Goal: Complete application form: Complete application form

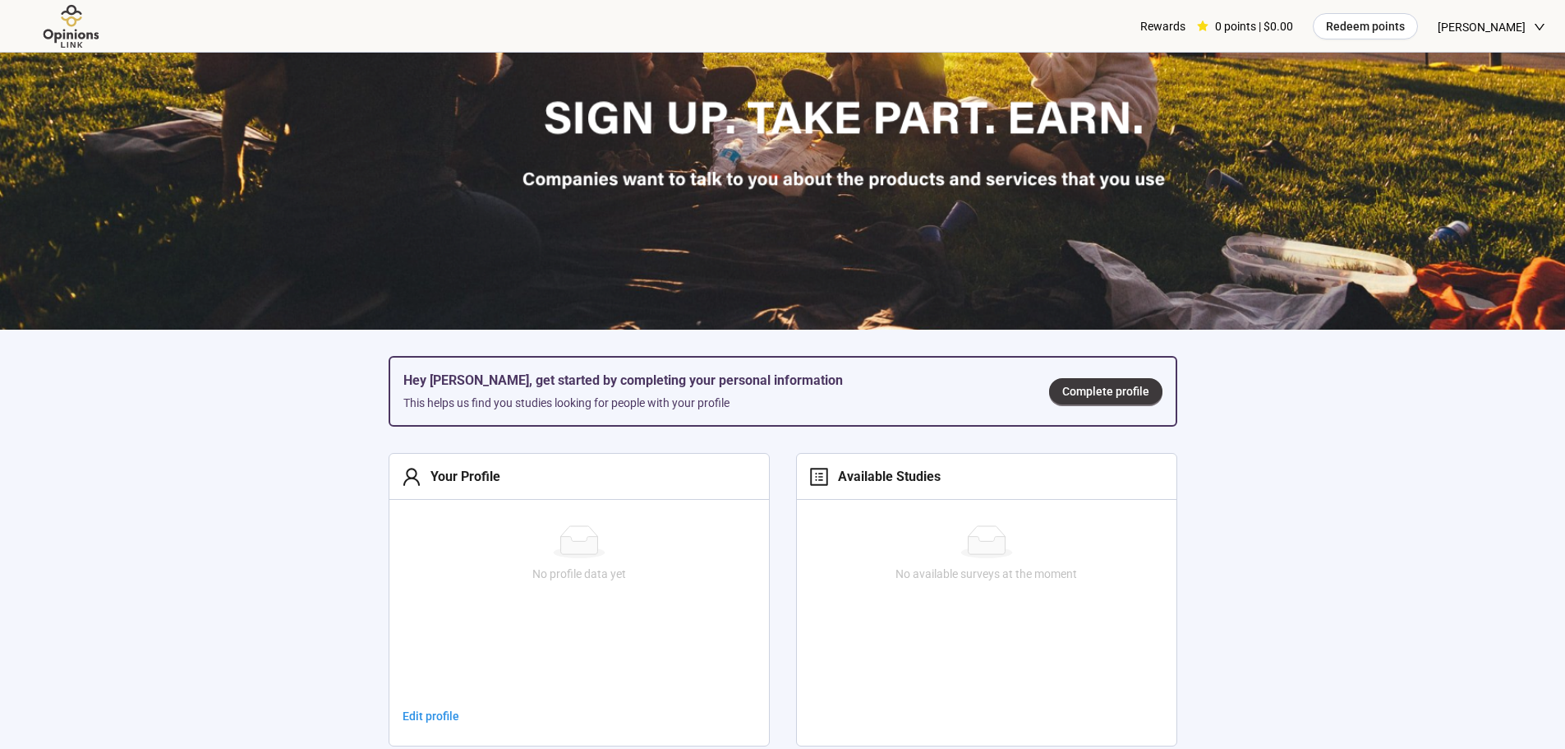
scroll to position [329, 0]
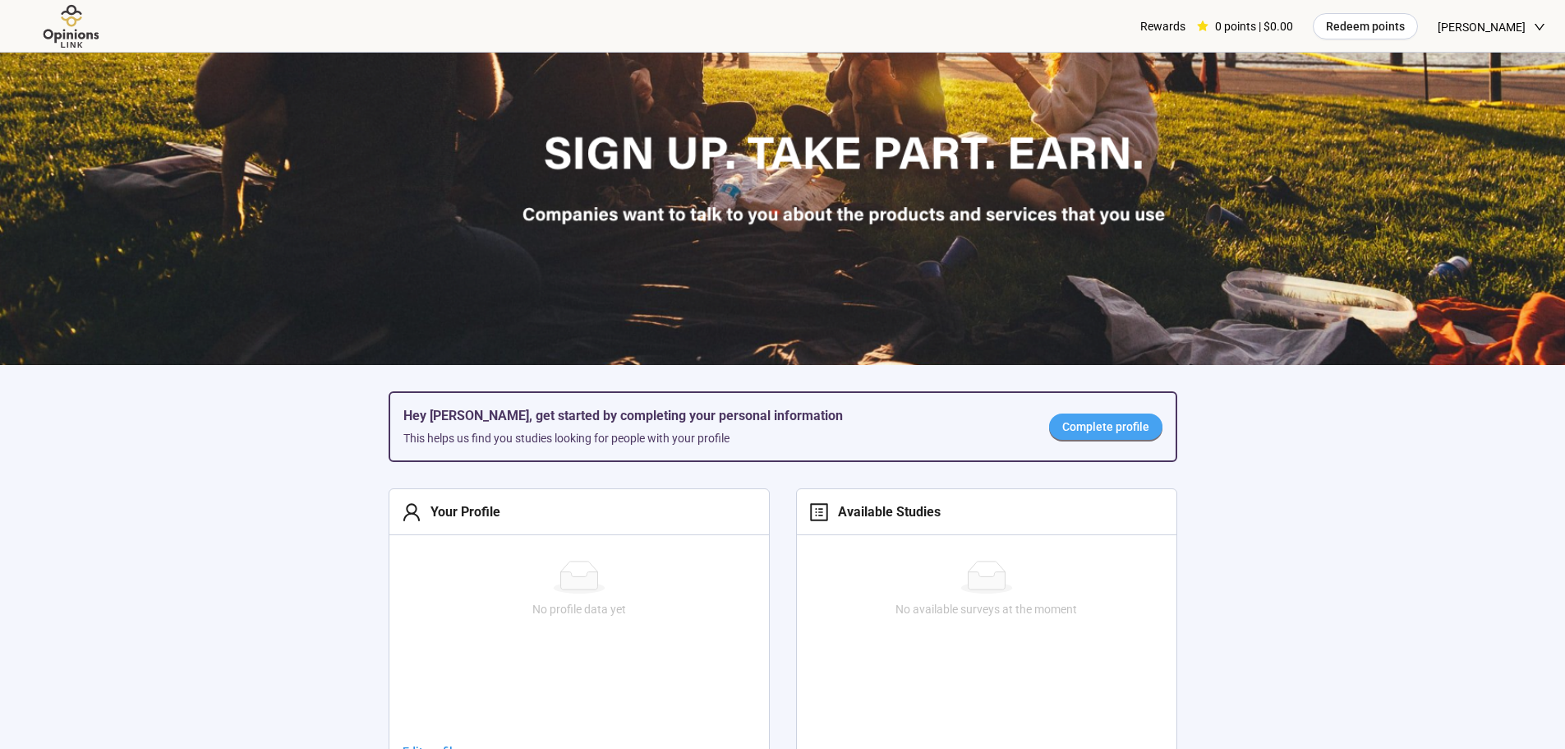
click at [1094, 423] on span "Complete profile" at bounding box center [1105, 426] width 87 height 18
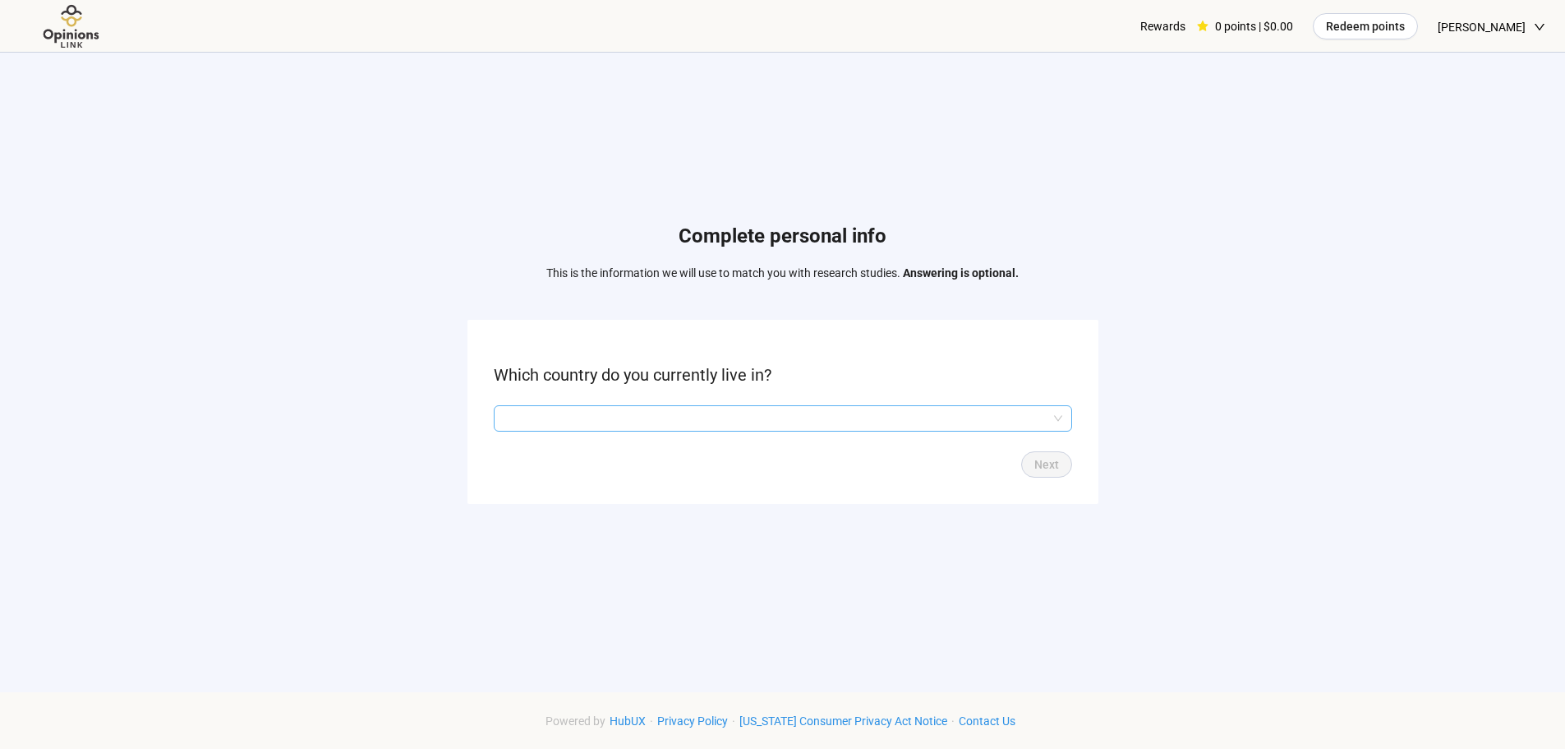
drag, startPoint x: 555, startPoint y: 402, endPoint x: 548, endPoint y: 413, distance: 13.0
click at [553, 406] on form "Which country do you currently live in? Next" at bounding box center [783, 411] width 631 height 183
click at [547, 415] on input "search" at bounding box center [783, 418] width 559 height 25
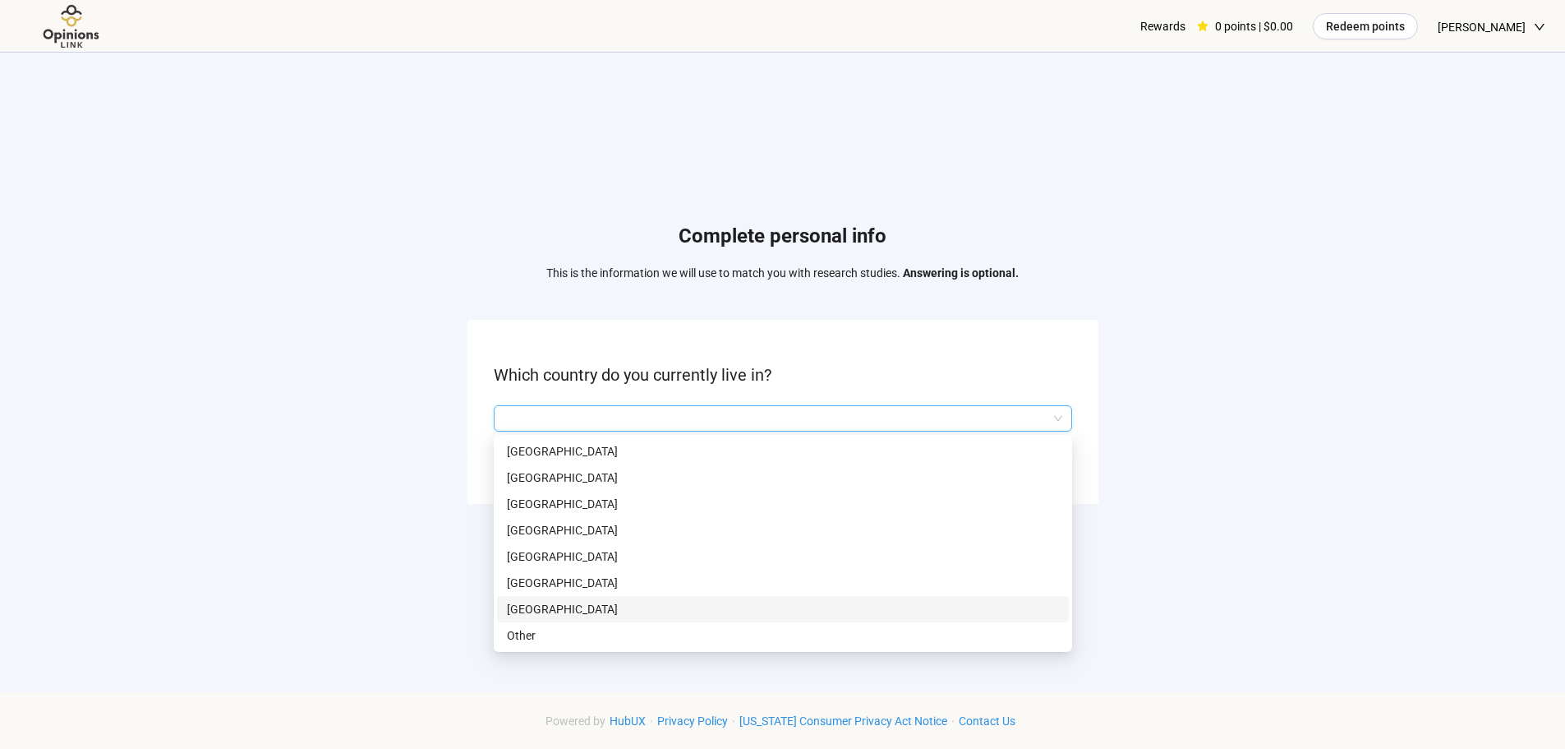
drag, startPoint x: 528, startPoint y: 611, endPoint x: 521, endPoint y: 597, distance: 15.8
click at [528, 611] on p "[GEOGRAPHIC_DATA]" at bounding box center [783, 609] width 552 height 18
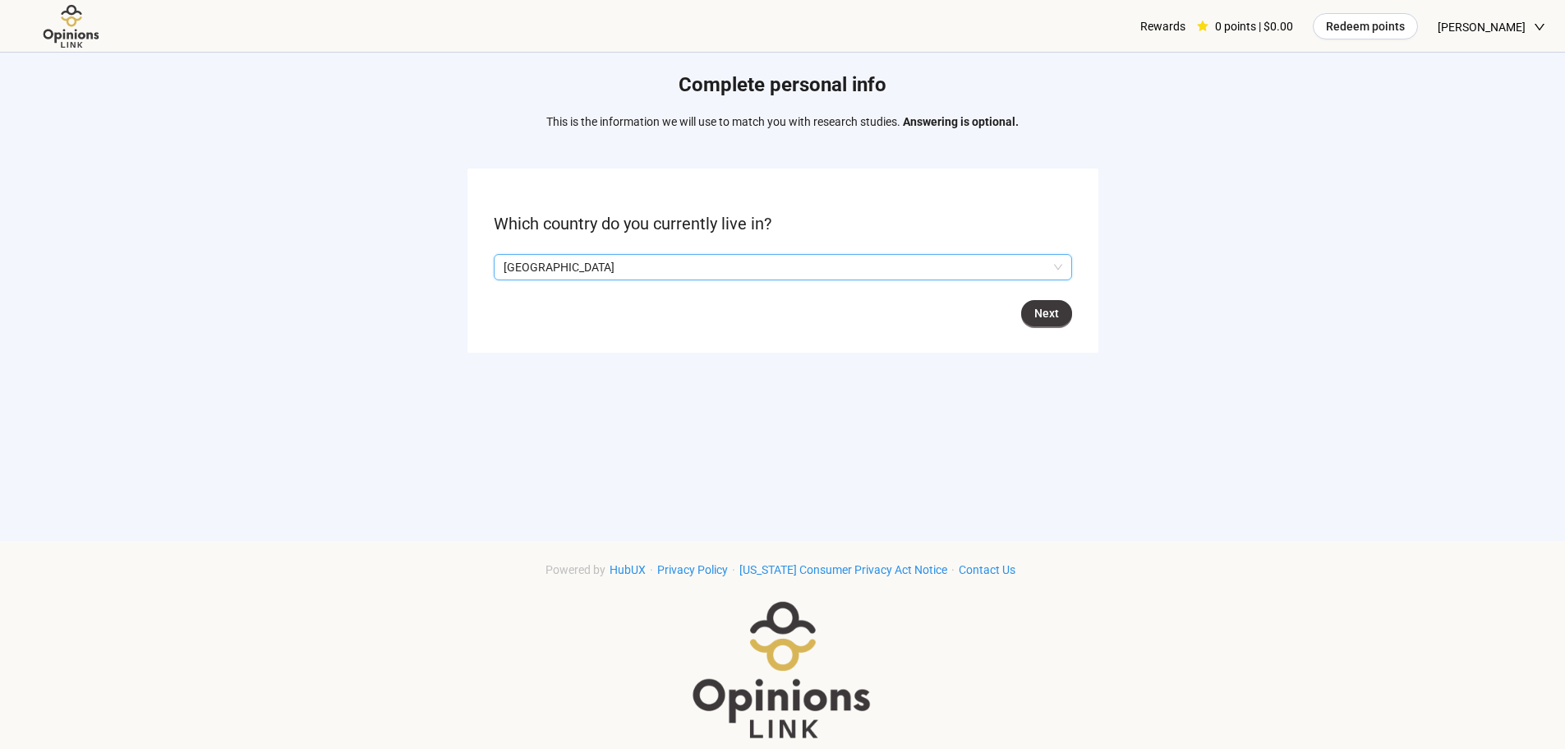
scroll to position [164, 0]
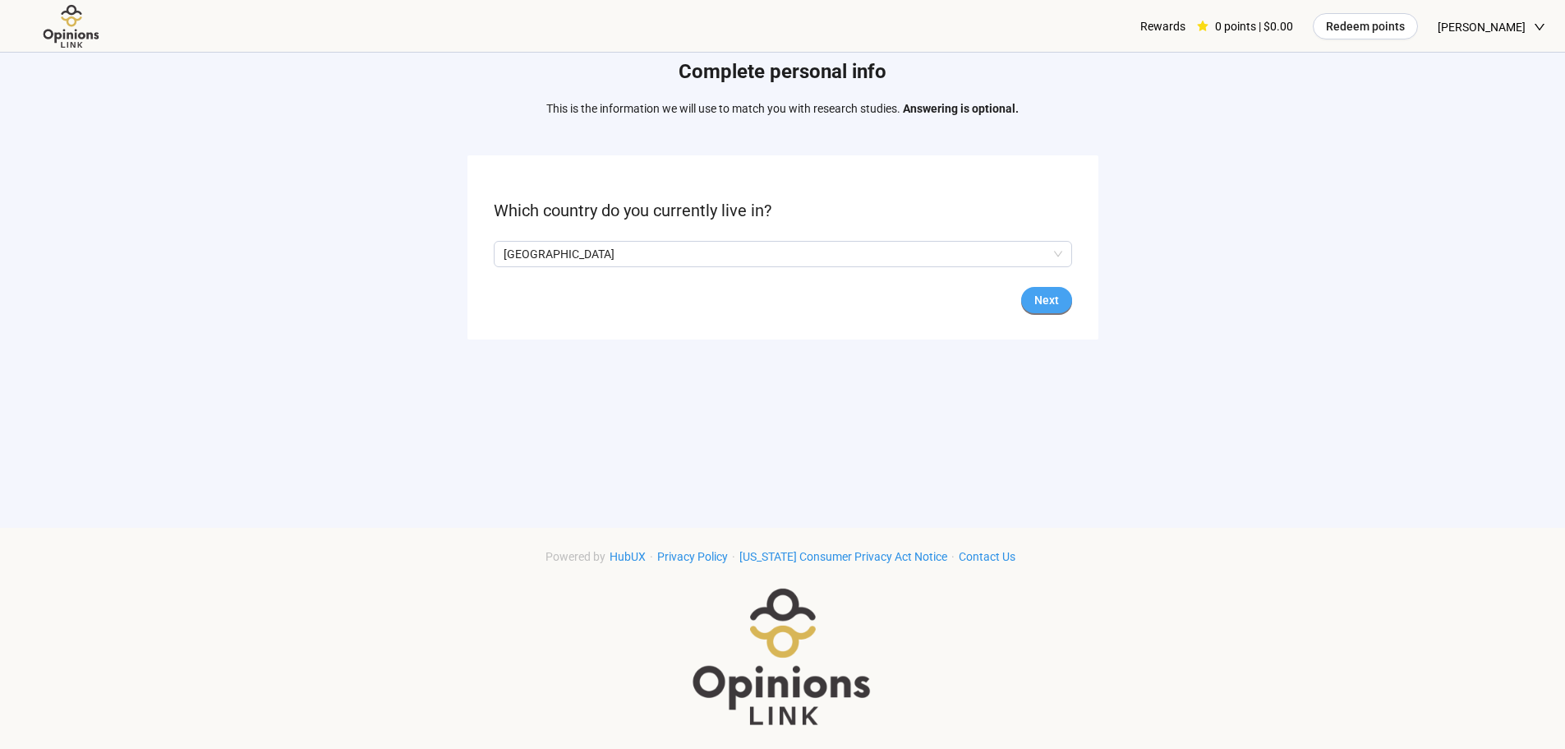
drag, startPoint x: 1049, startPoint y: 293, endPoint x: 1040, endPoint y: 297, distance: 10.3
click at [1042, 297] on span "Next" at bounding box center [1047, 300] width 25 height 18
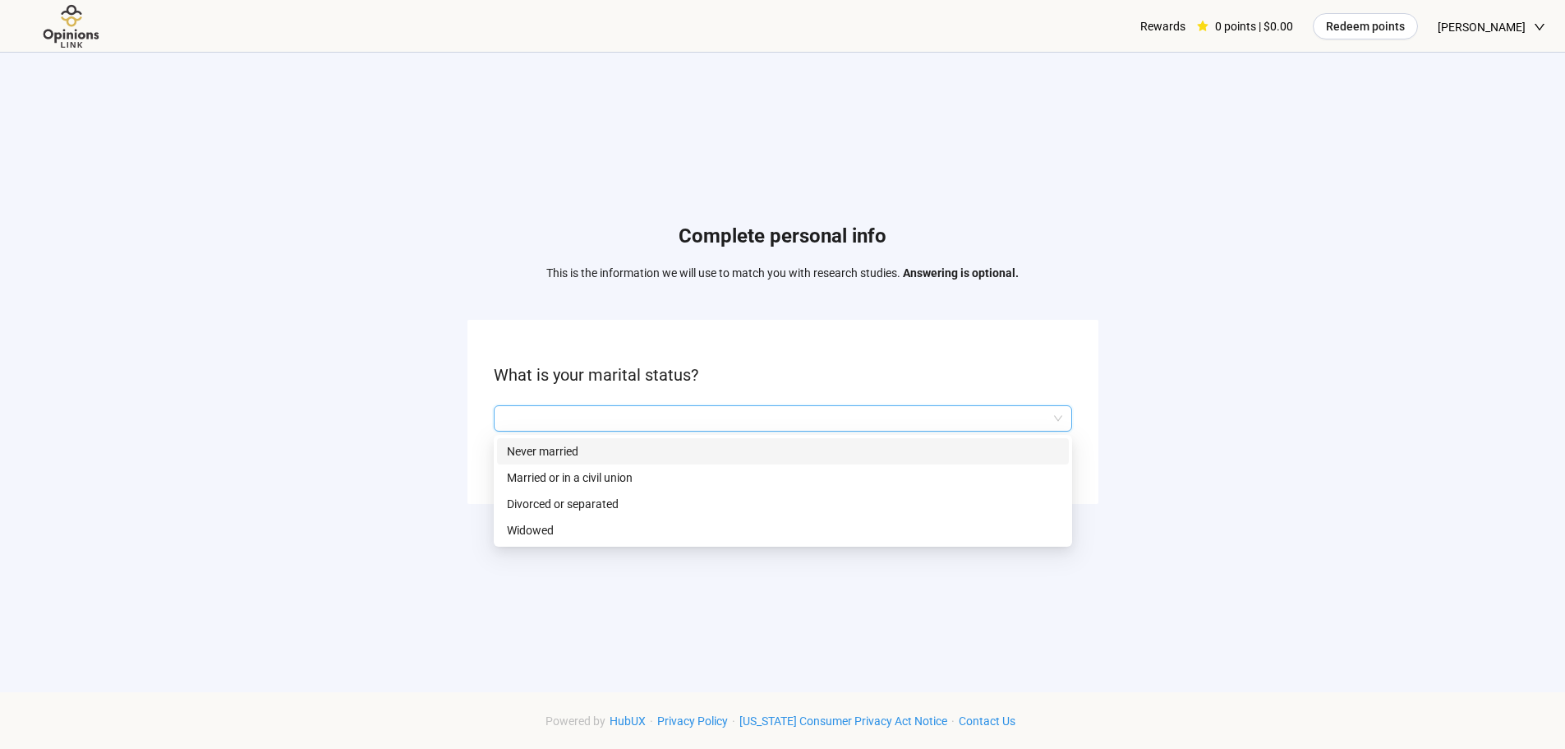
click at [535, 412] on input "search" at bounding box center [783, 418] width 559 height 25
click at [528, 444] on p "Never married" at bounding box center [783, 451] width 552 height 18
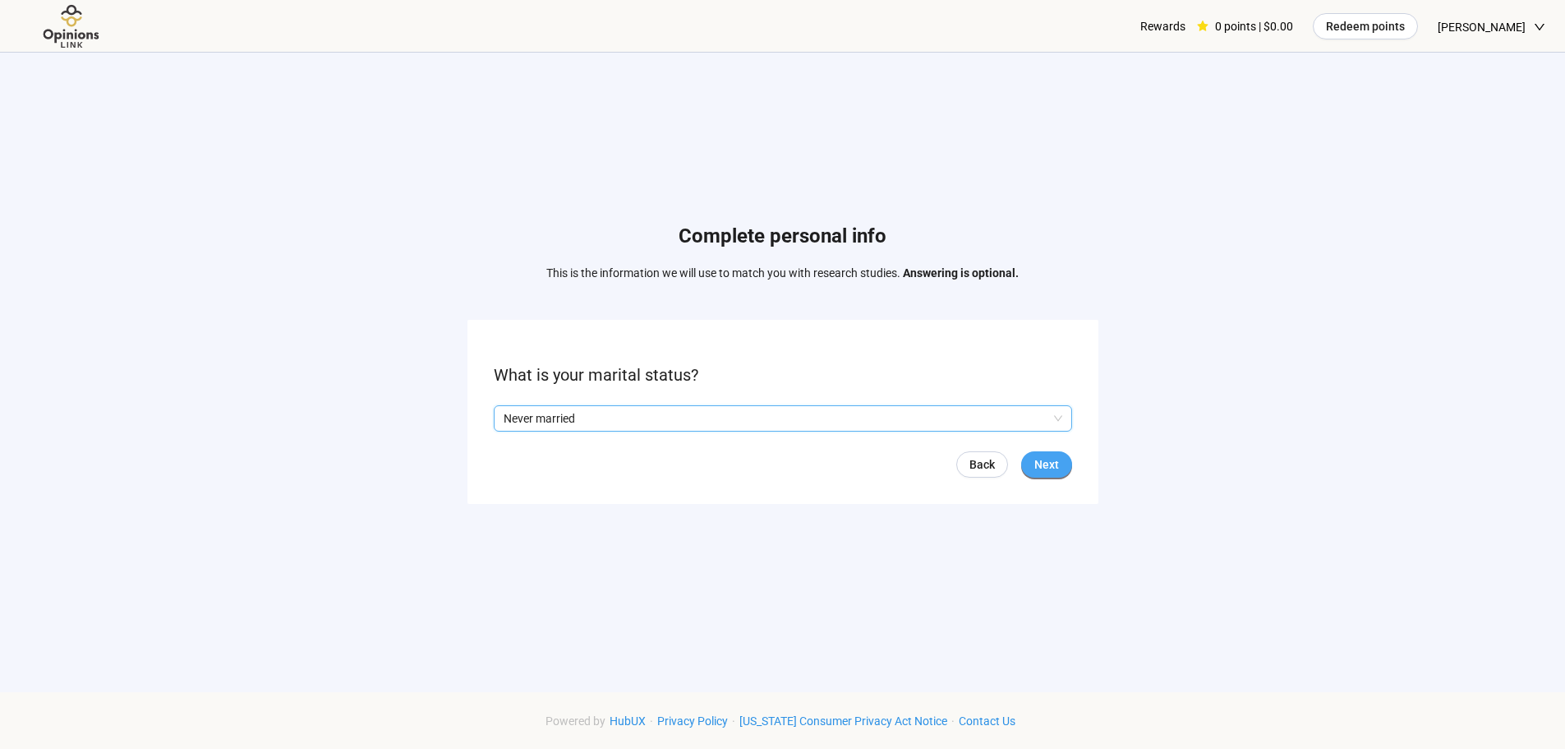
click at [1038, 460] on span "Next" at bounding box center [1047, 464] width 25 height 18
click at [524, 423] on input "search" at bounding box center [783, 418] width 559 height 25
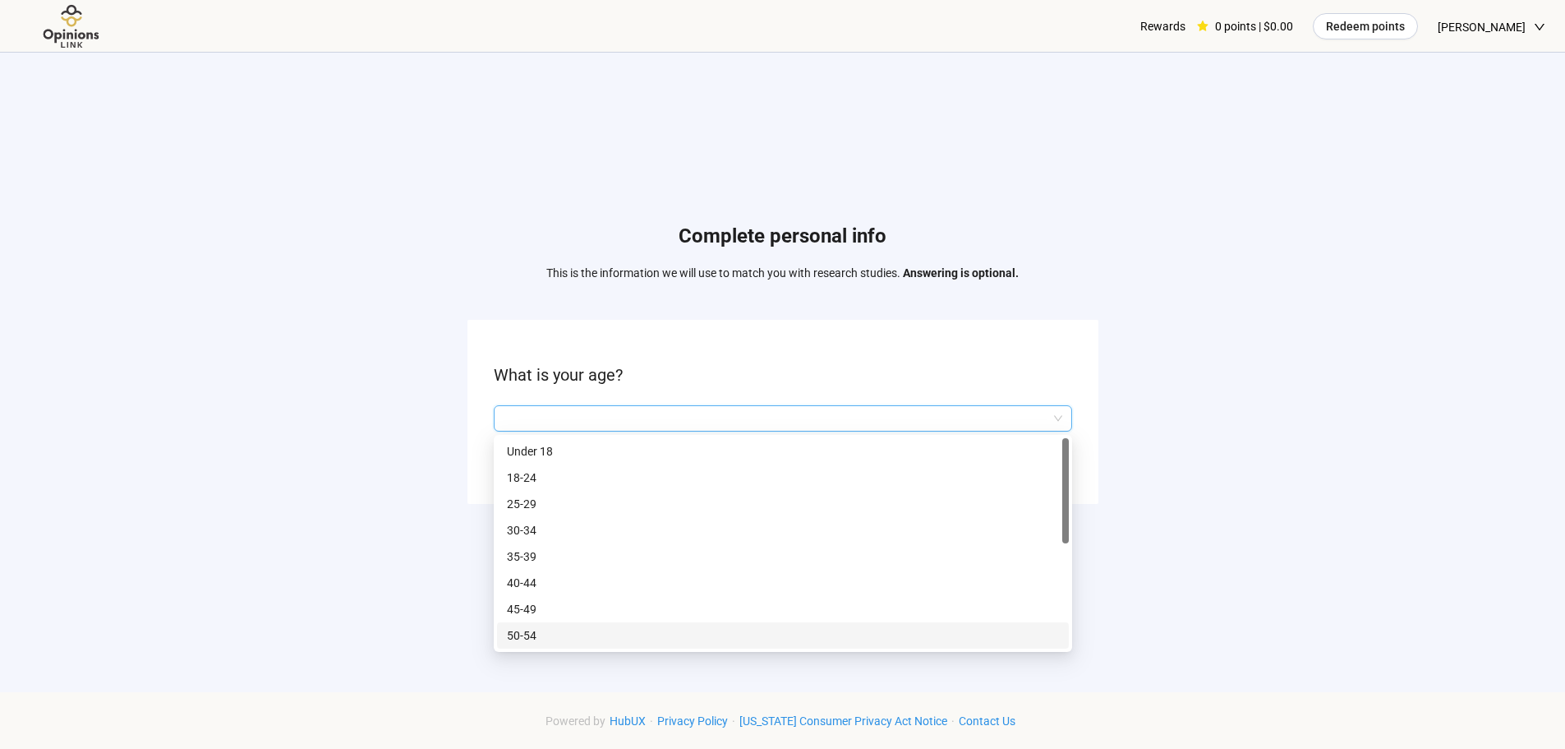
click at [525, 632] on p "50-54" at bounding box center [783, 635] width 552 height 18
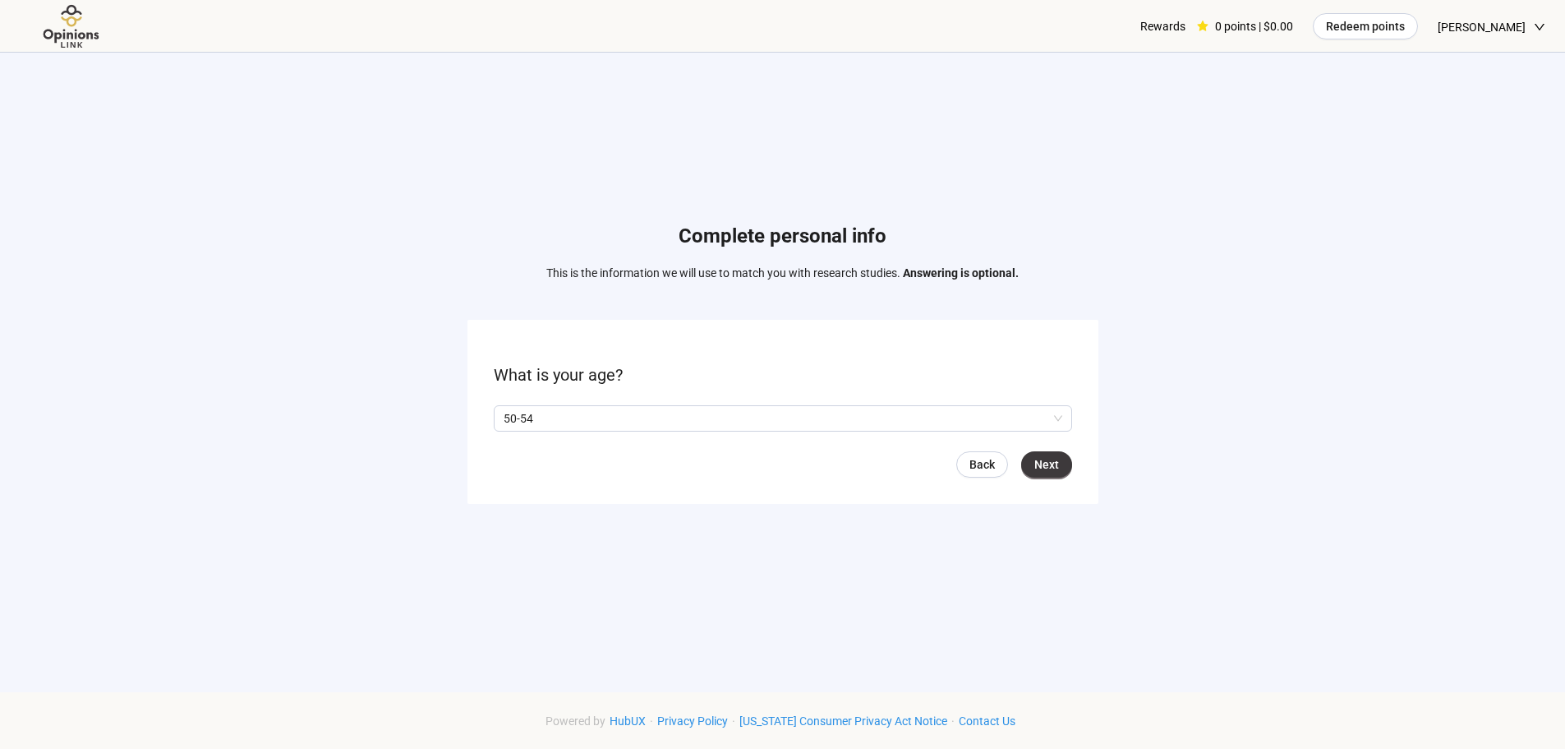
drag, startPoint x: 1052, startPoint y: 462, endPoint x: 1017, endPoint y: 464, distance: 34.6
click at [1049, 463] on span "Next" at bounding box center [1047, 464] width 25 height 18
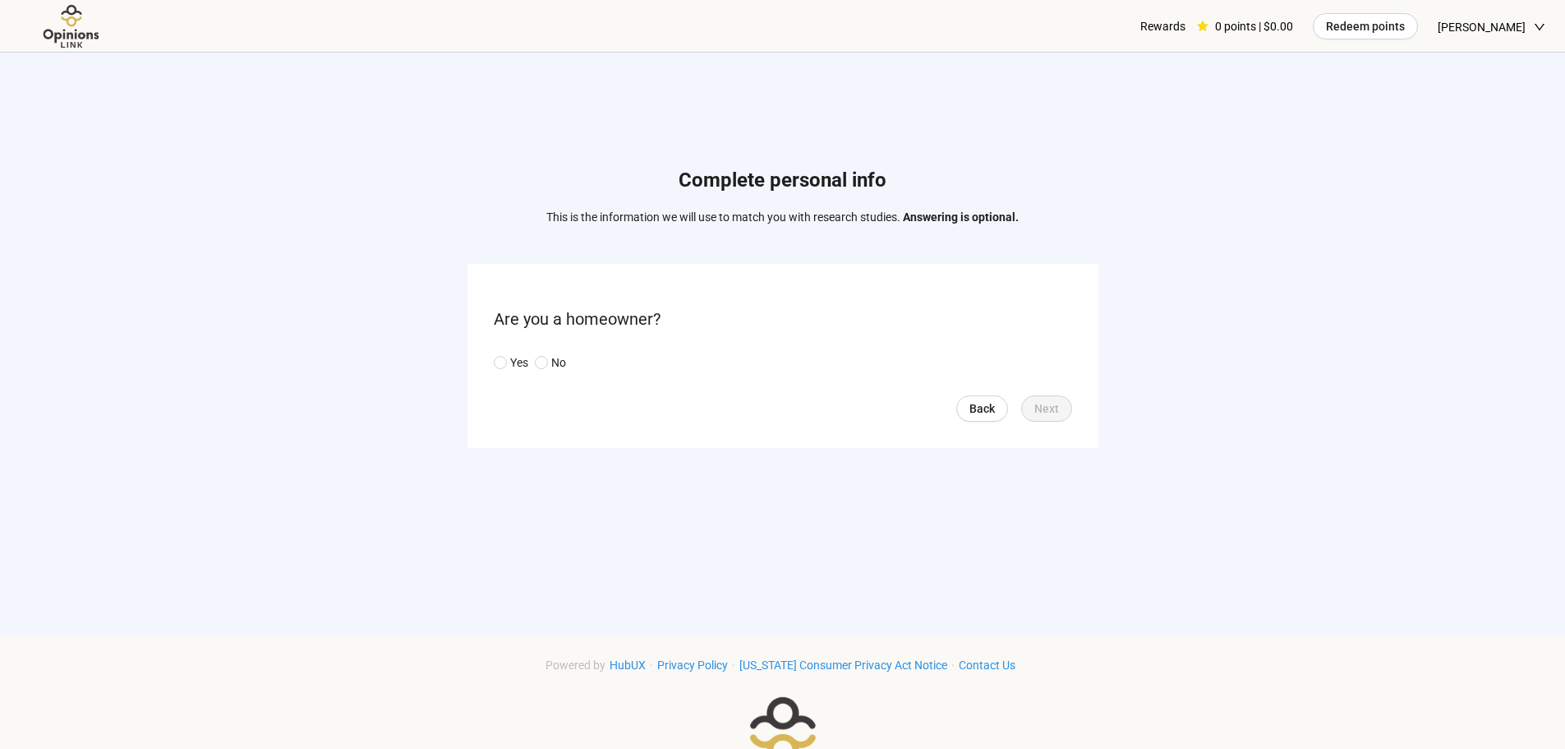
scroll to position [82, 0]
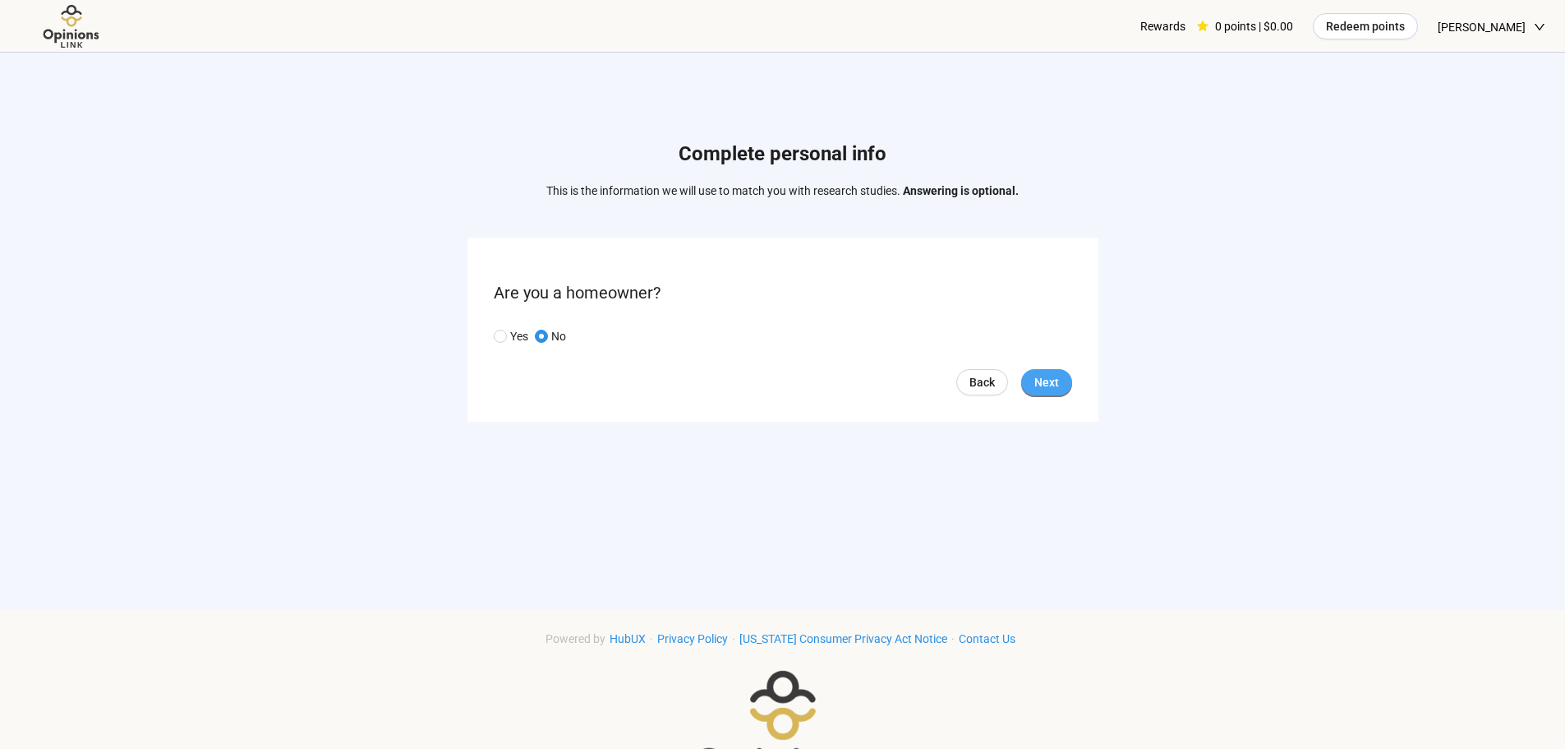
click at [1062, 384] on button "Next" at bounding box center [1046, 382] width 51 height 26
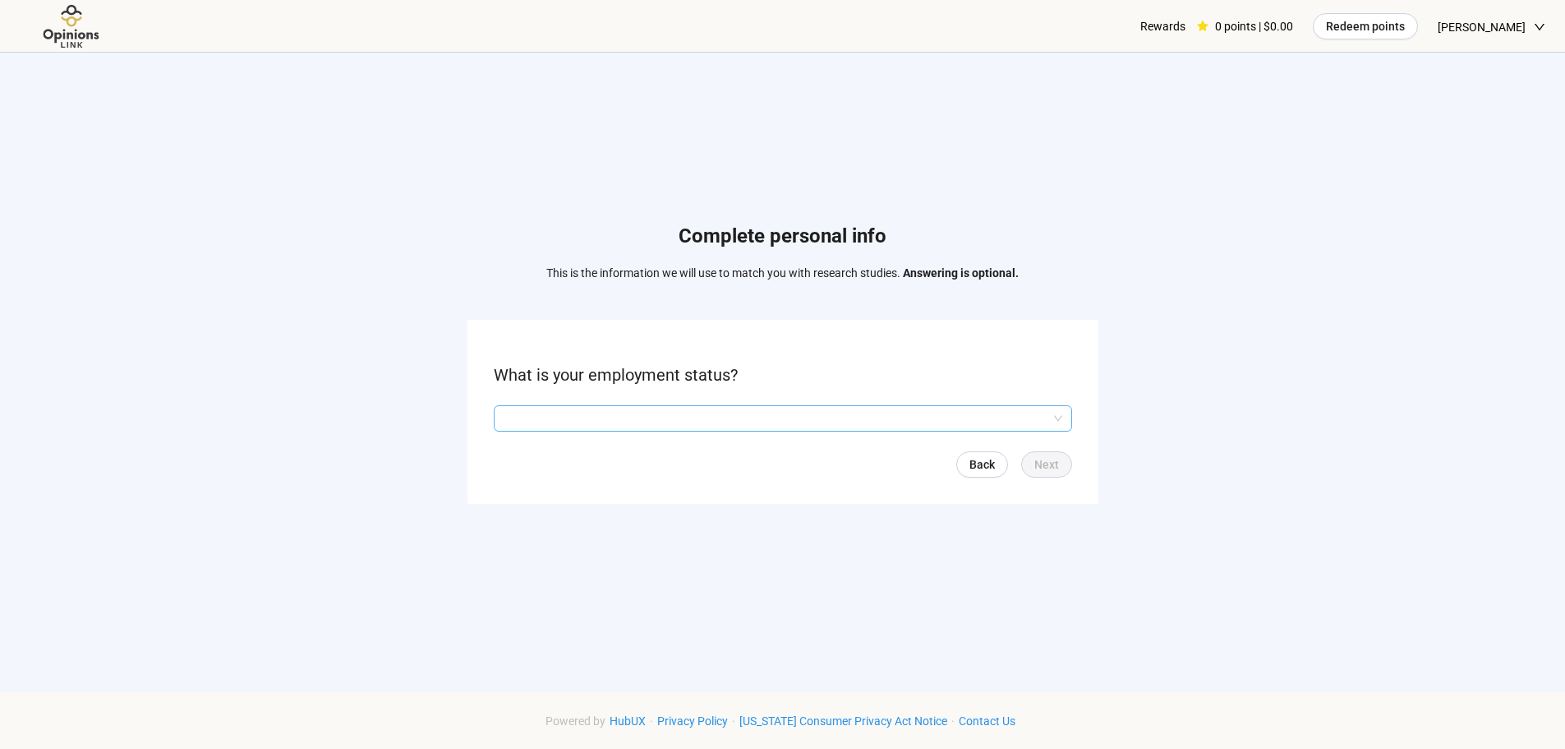
click at [528, 408] on input "search" at bounding box center [783, 418] width 559 height 25
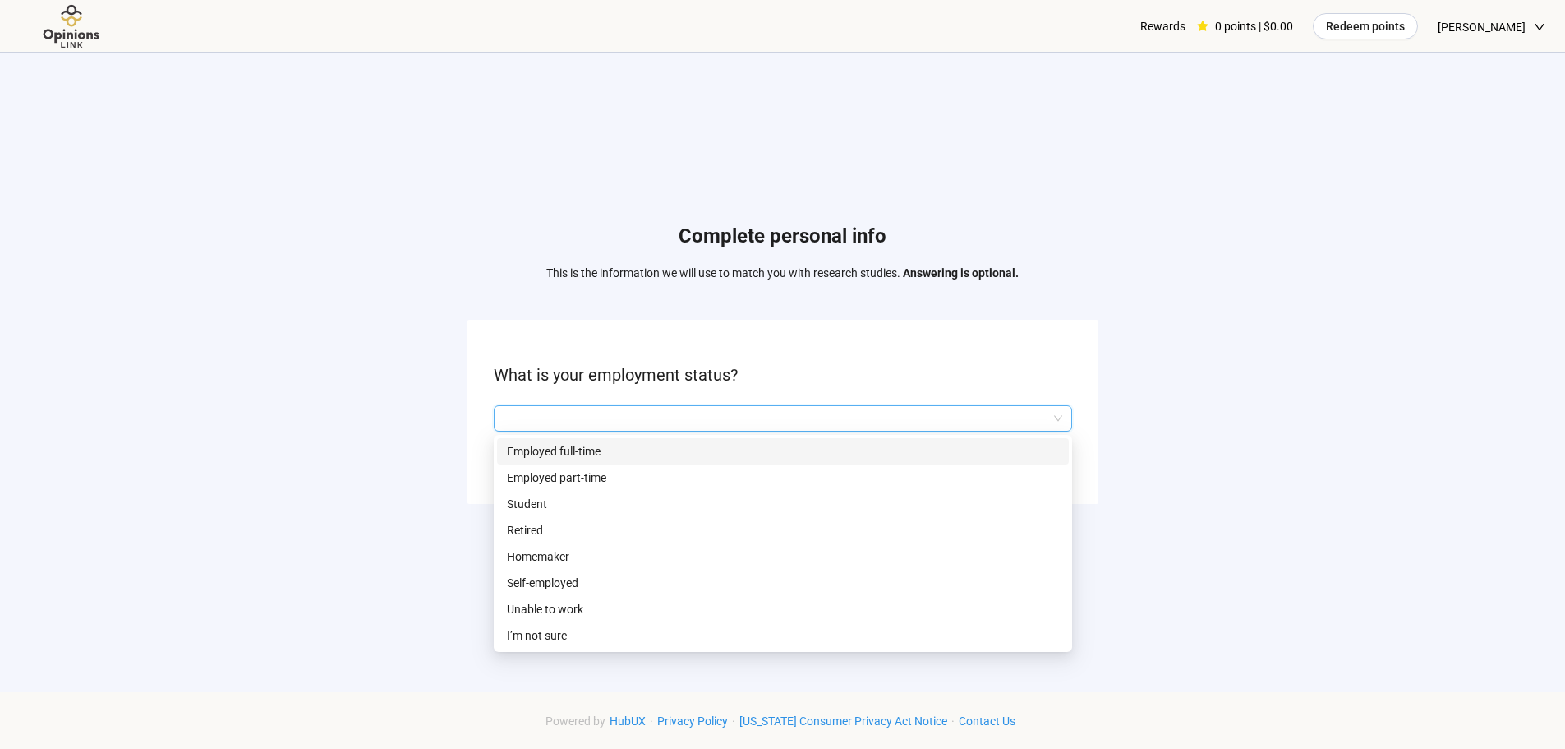
drag, startPoint x: 534, startPoint y: 449, endPoint x: 492, endPoint y: 437, distance: 43.7
click at [533, 449] on p "Employed full-time" at bounding box center [783, 451] width 552 height 18
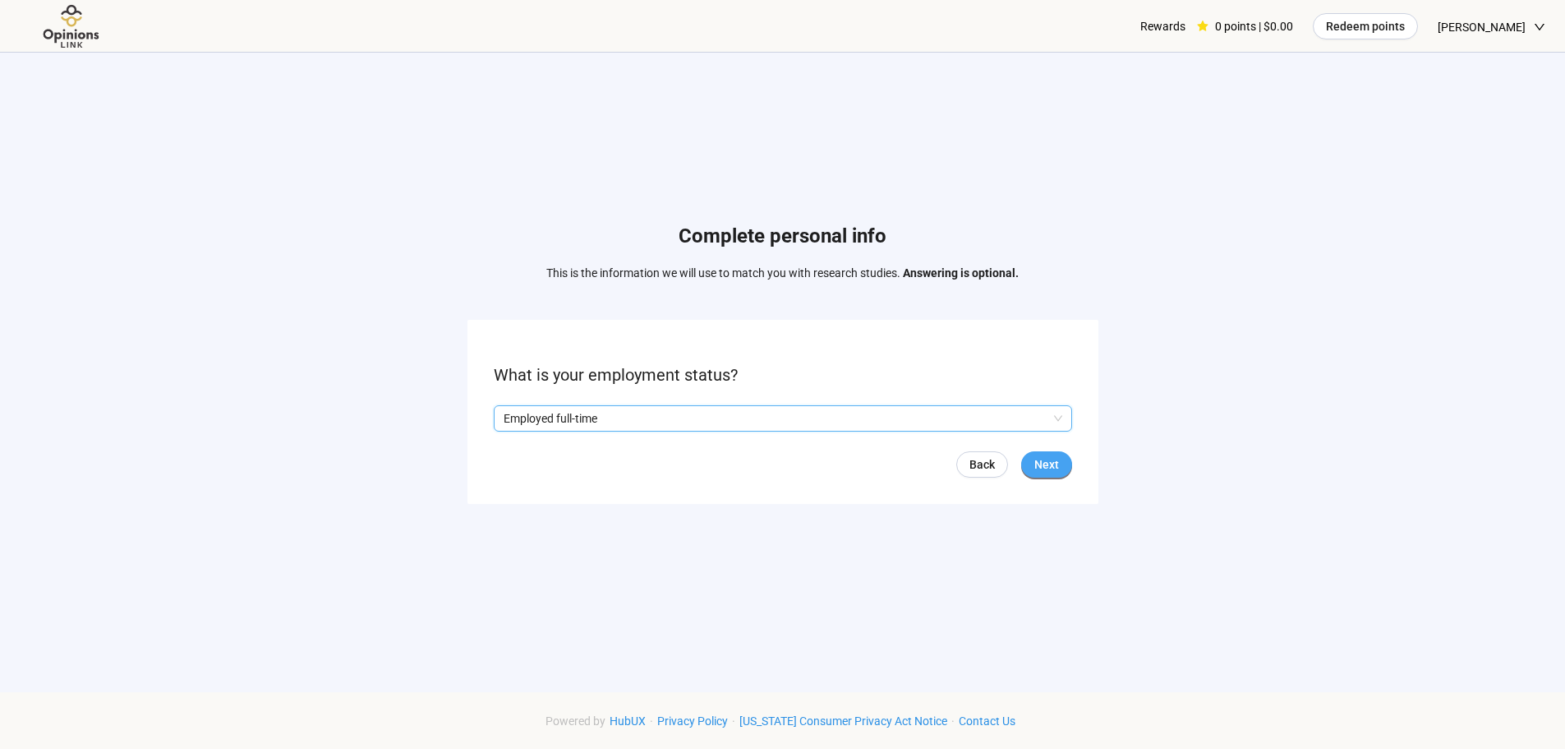
click at [1044, 459] on span "Next" at bounding box center [1047, 464] width 25 height 18
click at [531, 408] on input "search" at bounding box center [783, 418] width 559 height 25
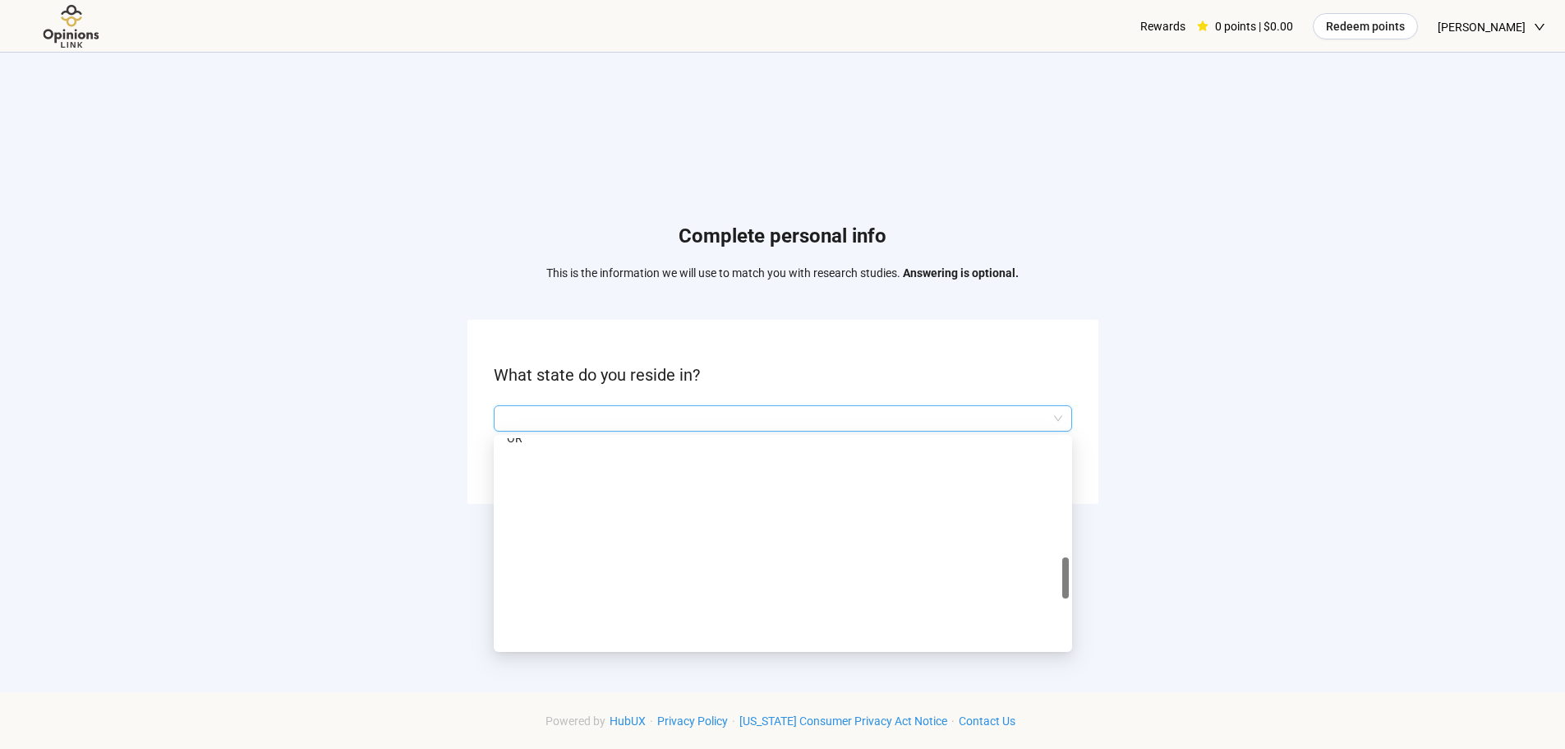
scroll to position [986, 0]
click at [519, 595] on p "[GEOGRAPHIC_DATA]" at bounding box center [783, 596] width 552 height 18
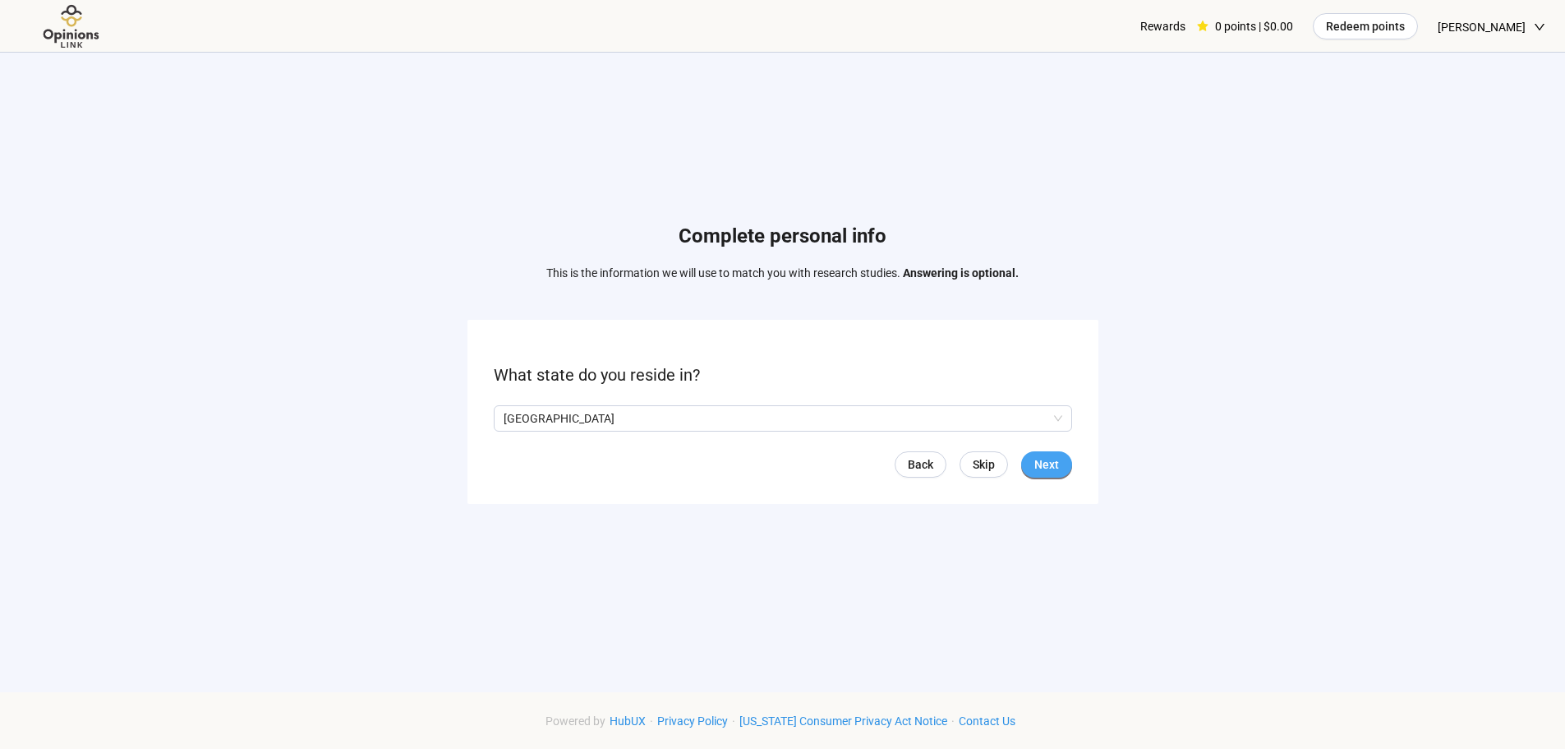
click at [1034, 462] on button "Next" at bounding box center [1046, 464] width 51 height 26
click at [672, 413] on input "search" at bounding box center [783, 418] width 559 height 25
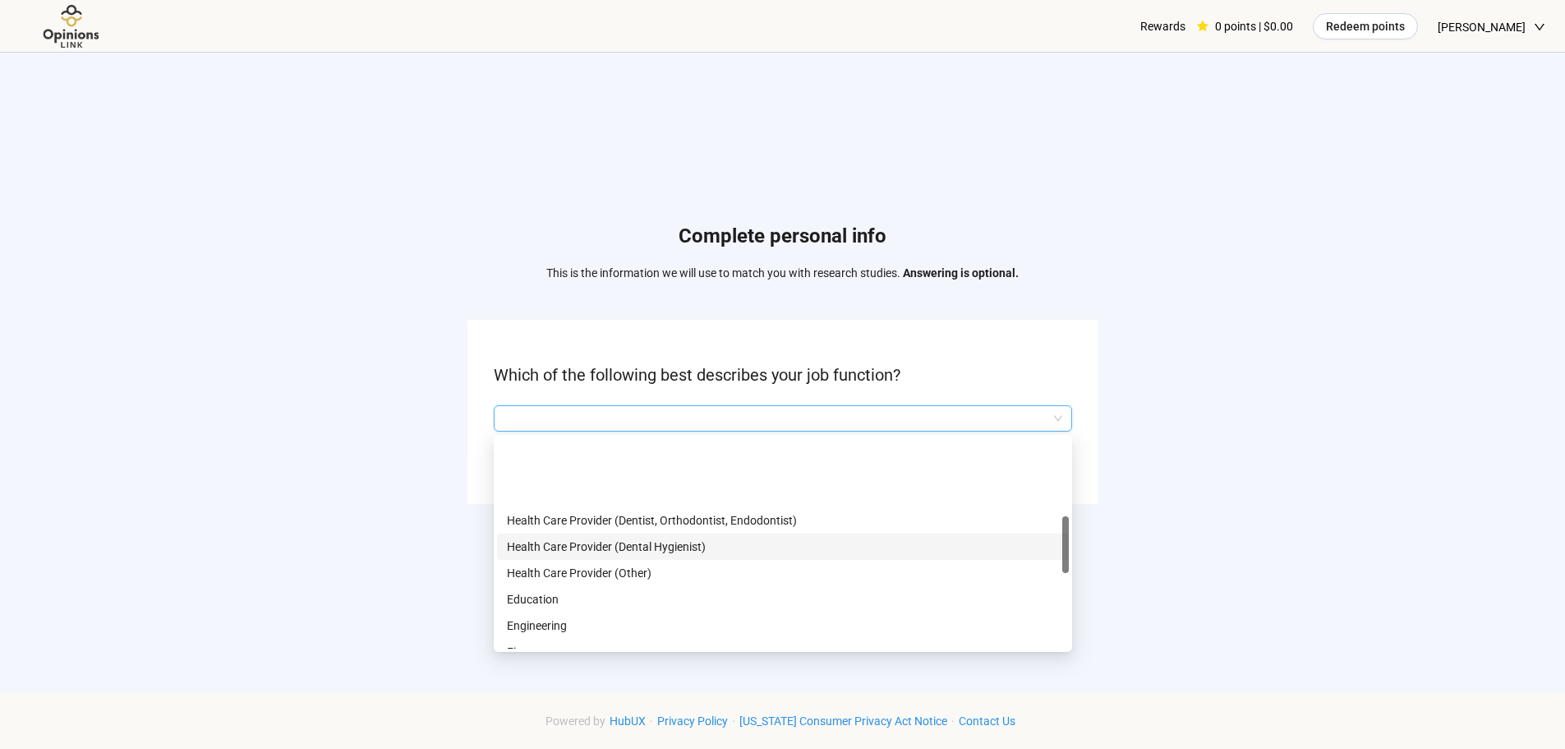
scroll to position [329, 0]
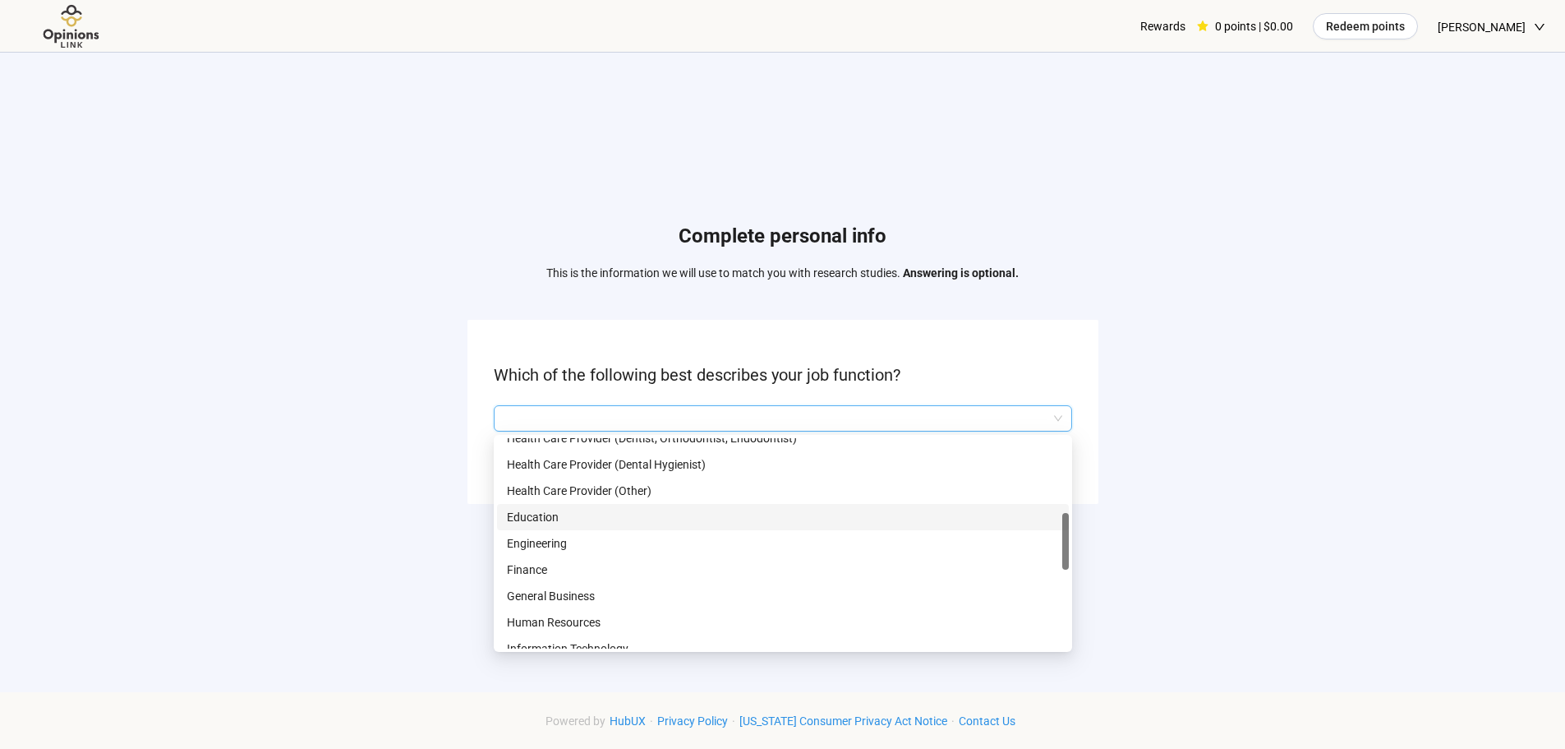
click at [528, 509] on p "Education" at bounding box center [783, 517] width 552 height 18
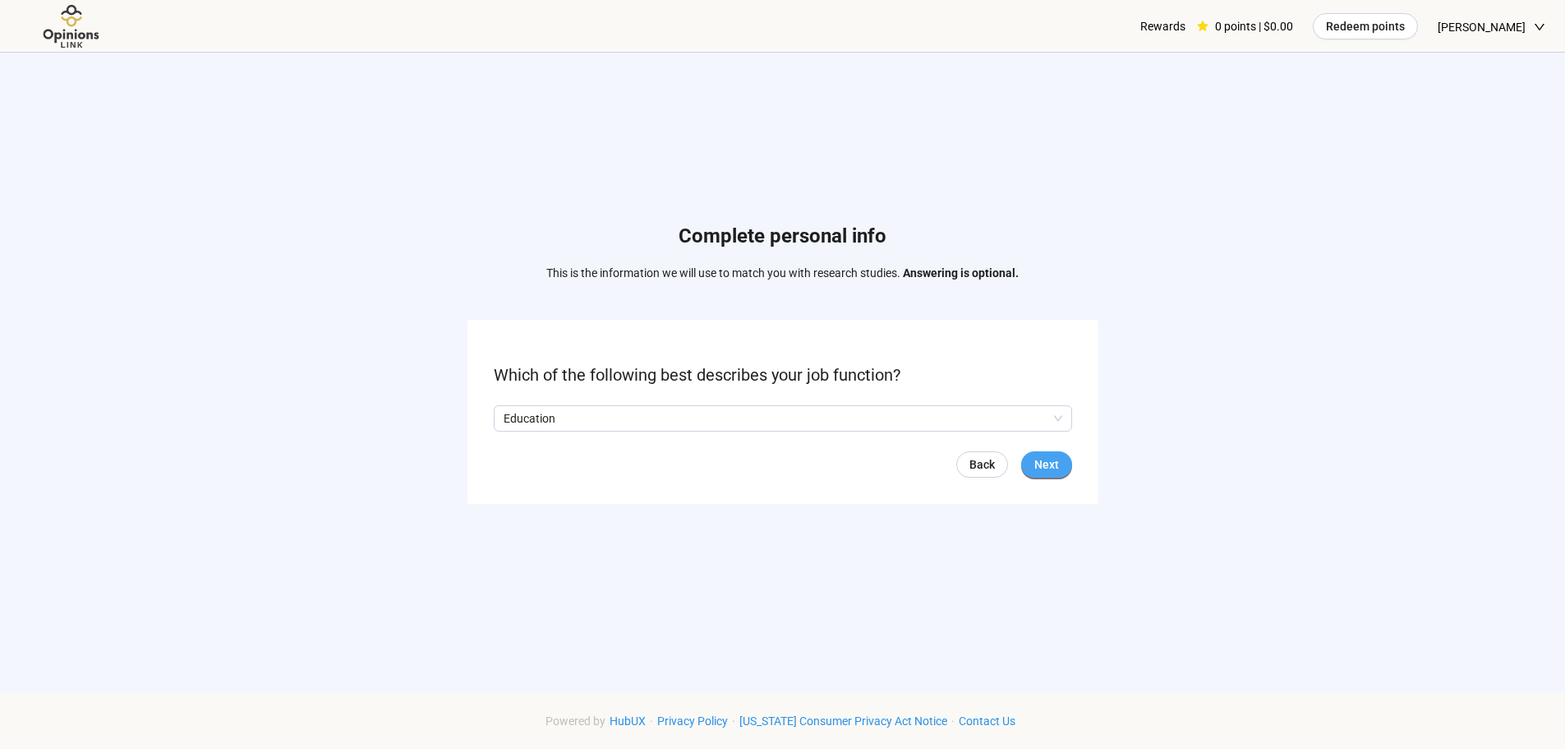
click at [1042, 463] on span "Next" at bounding box center [1047, 464] width 25 height 18
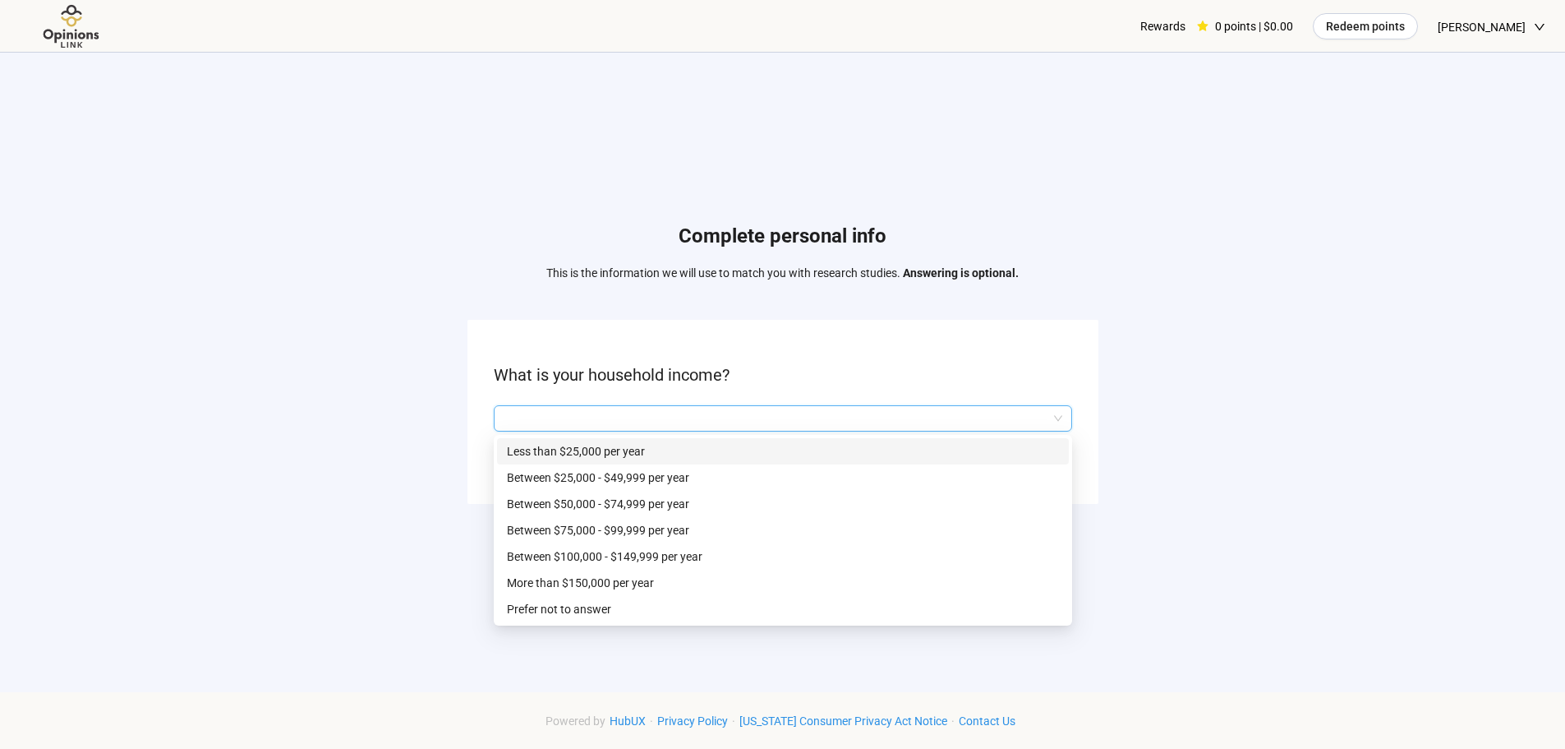
click at [535, 420] on input "search" at bounding box center [783, 418] width 559 height 25
click at [557, 475] on p "Between $25,000 - $49,999 per year" at bounding box center [783, 477] width 552 height 18
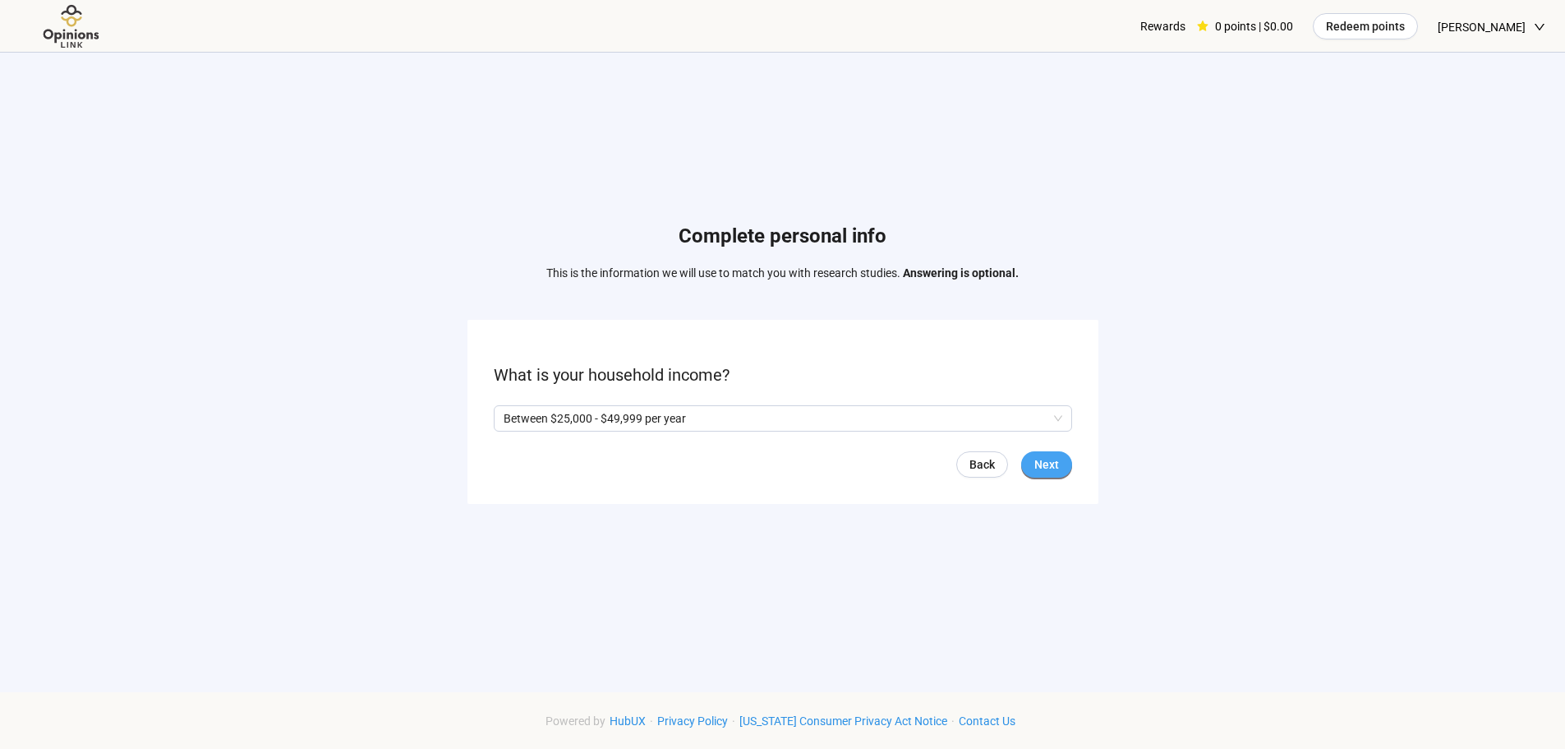
click at [1052, 459] on span "Next" at bounding box center [1047, 464] width 25 height 18
drag, startPoint x: 1041, startPoint y: 461, endPoint x: 1031, endPoint y: 466, distance: 11.0
click at [1037, 463] on span "Next" at bounding box center [1047, 464] width 25 height 18
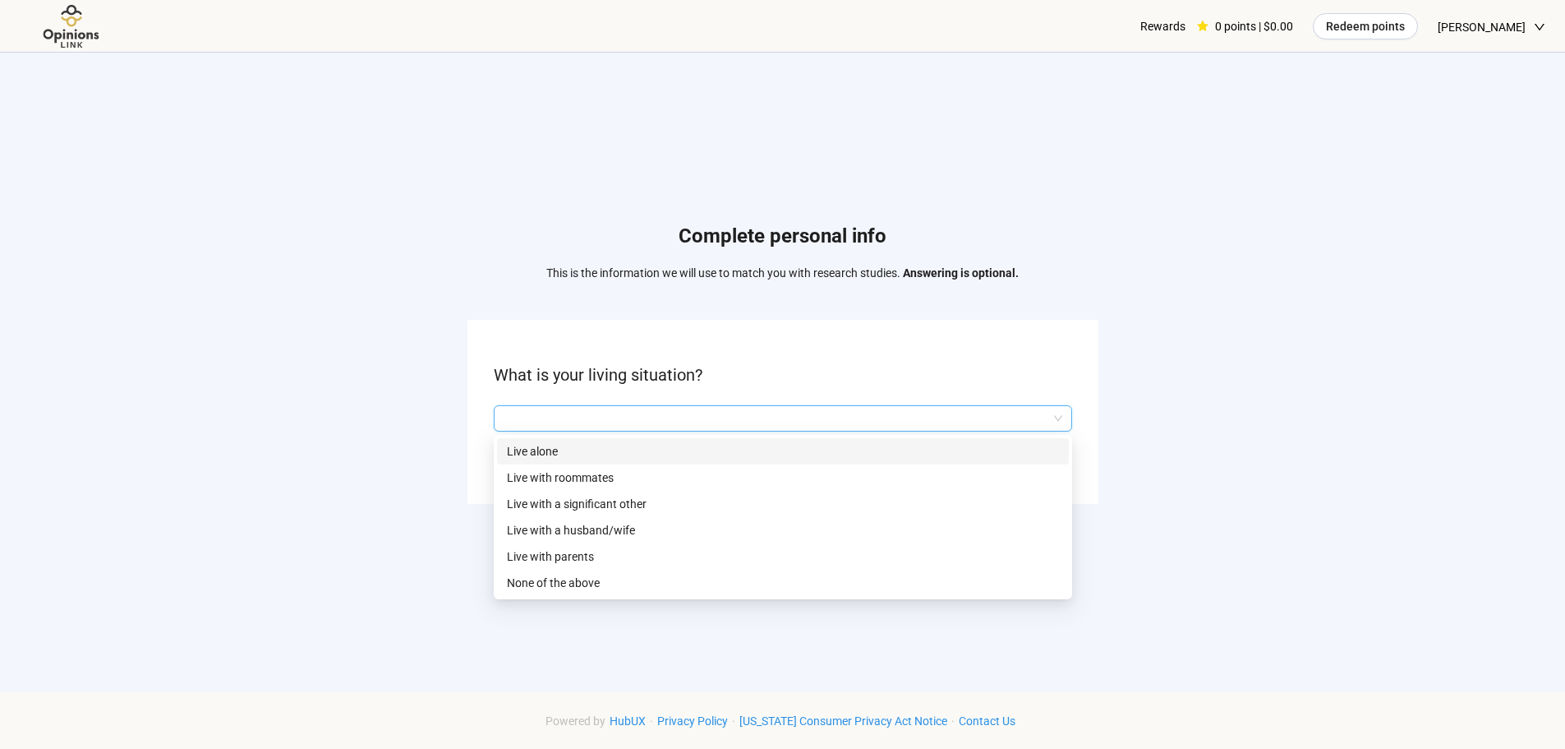
click at [505, 417] on input "search" at bounding box center [783, 418] width 559 height 25
click at [527, 445] on p "Live alone" at bounding box center [783, 451] width 552 height 18
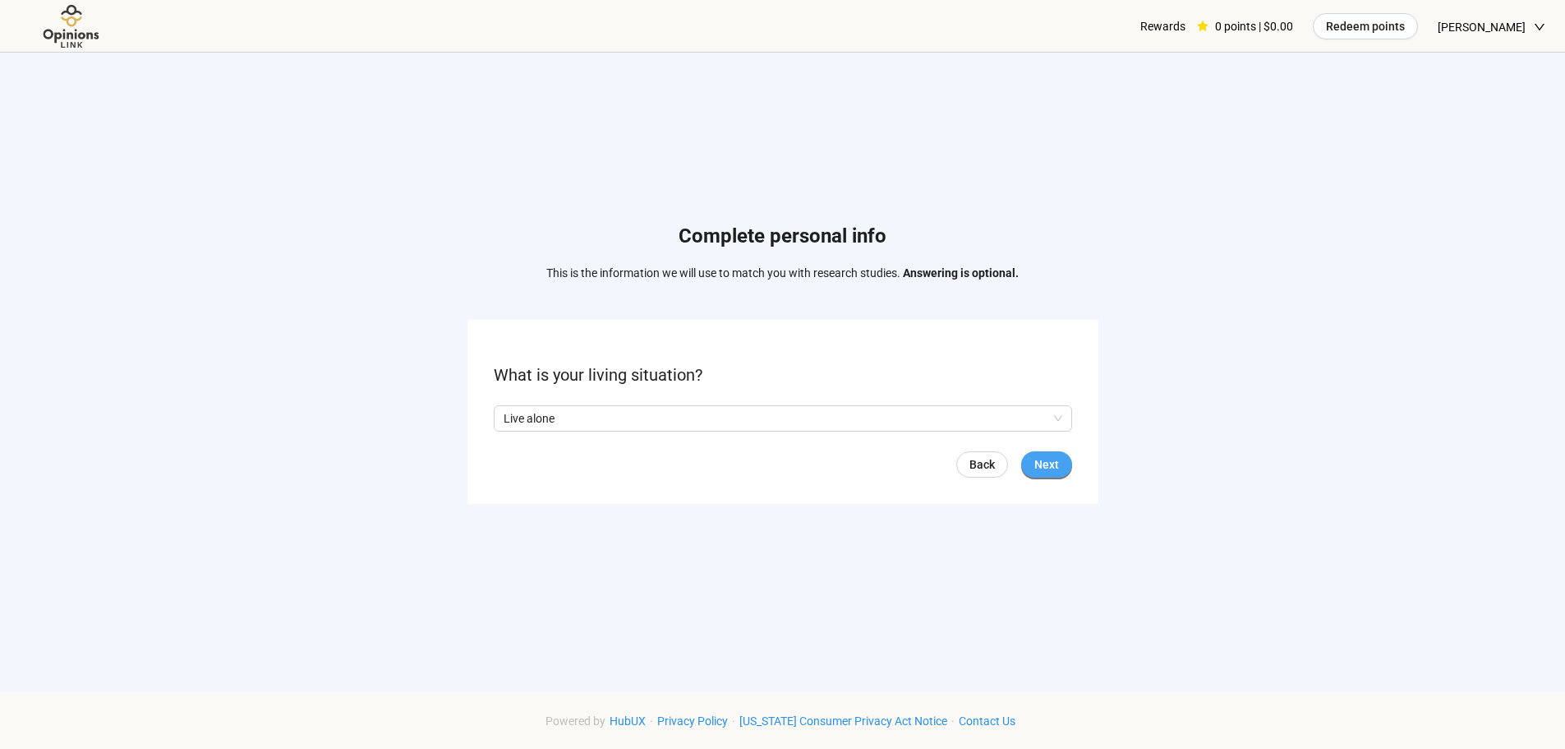
click at [1039, 463] on span "Next" at bounding box center [1047, 464] width 25 height 18
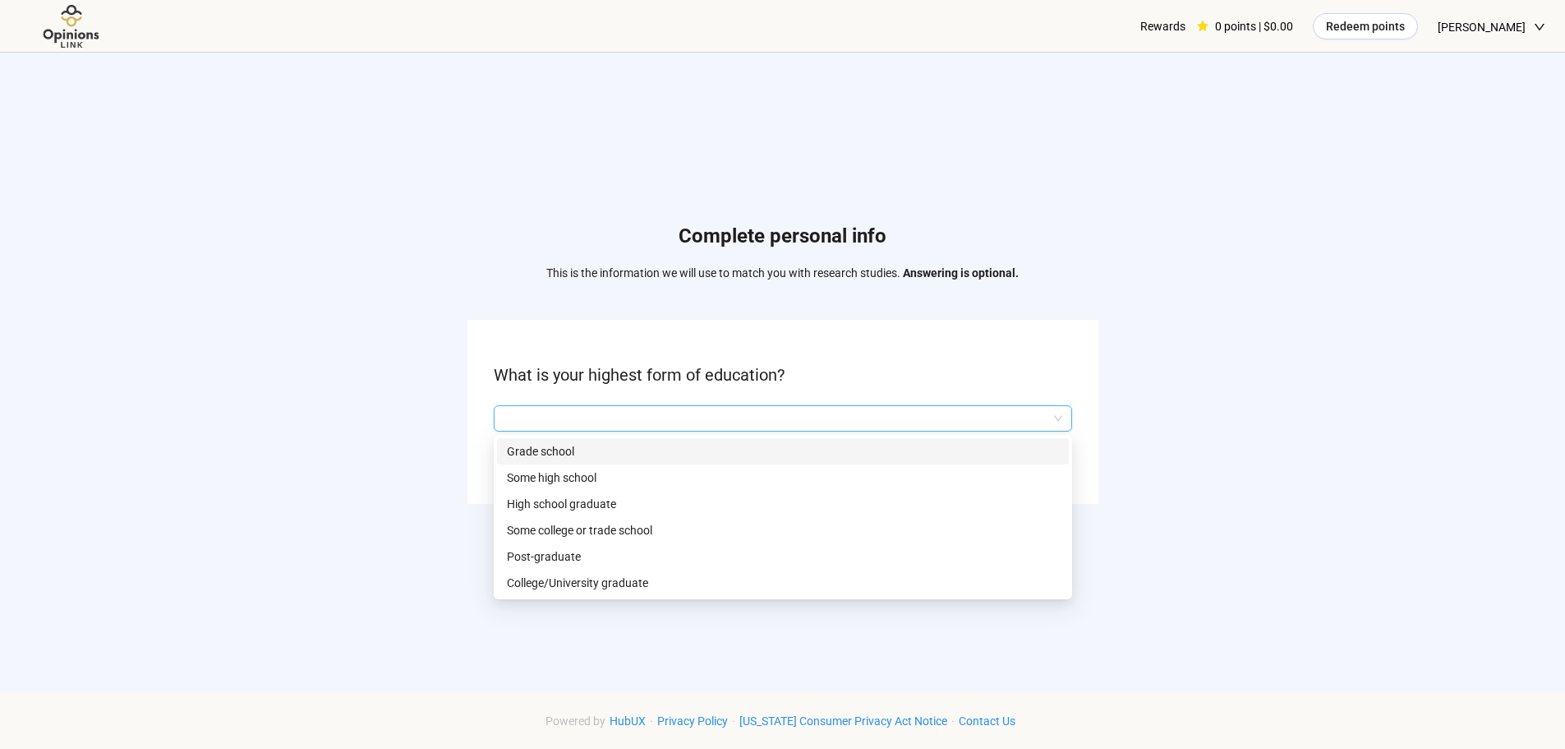
drag, startPoint x: 515, startPoint y: 410, endPoint x: 525, endPoint y: 425, distance: 17.8
click at [515, 413] on input "search" at bounding box center [783, 418] width 559 height 25
click at [520, 581] on p "College/University graduate" at bounding box center [783, 583] width 552 height 18
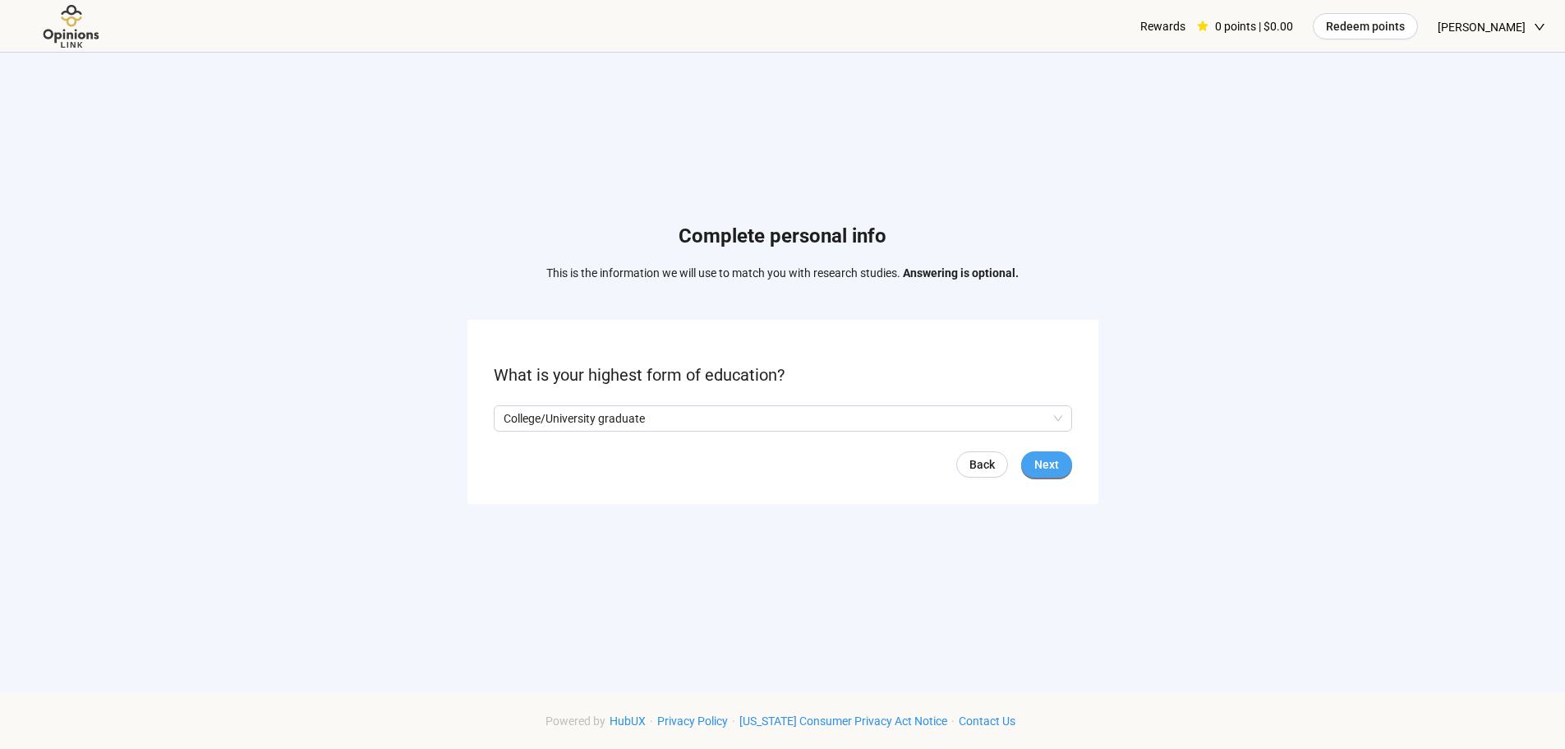
click at [1043, 461] on span "Next" at bounding box center [1047, 464] width 25 height 18
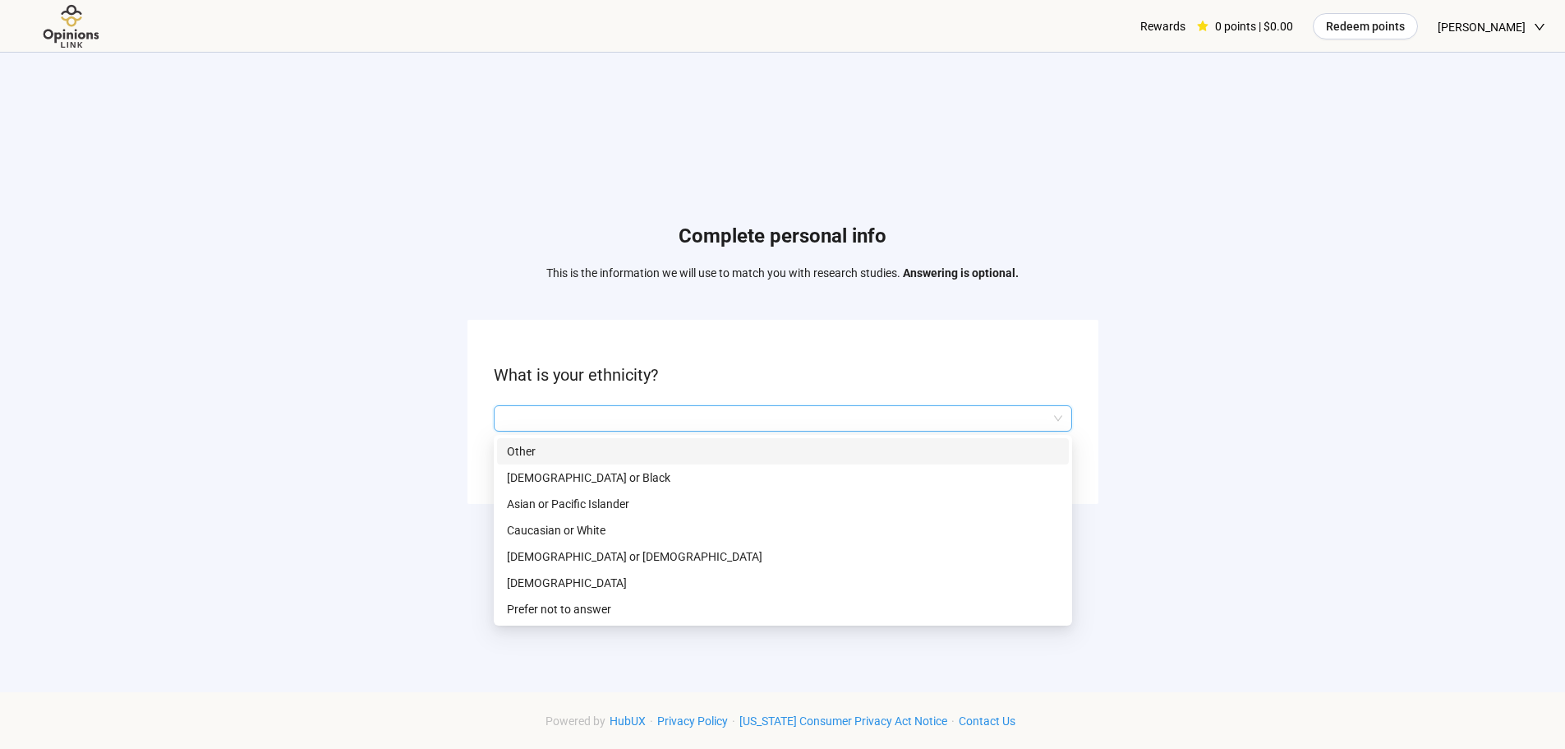
click at [561, 417] on input "search" at bounding box center [783, 418] width 559 height 25
click at [557, 473] on p "[DEMOGRAPHIC_DATA] or Black" at bounding box center [783, 477] width 552 height 18
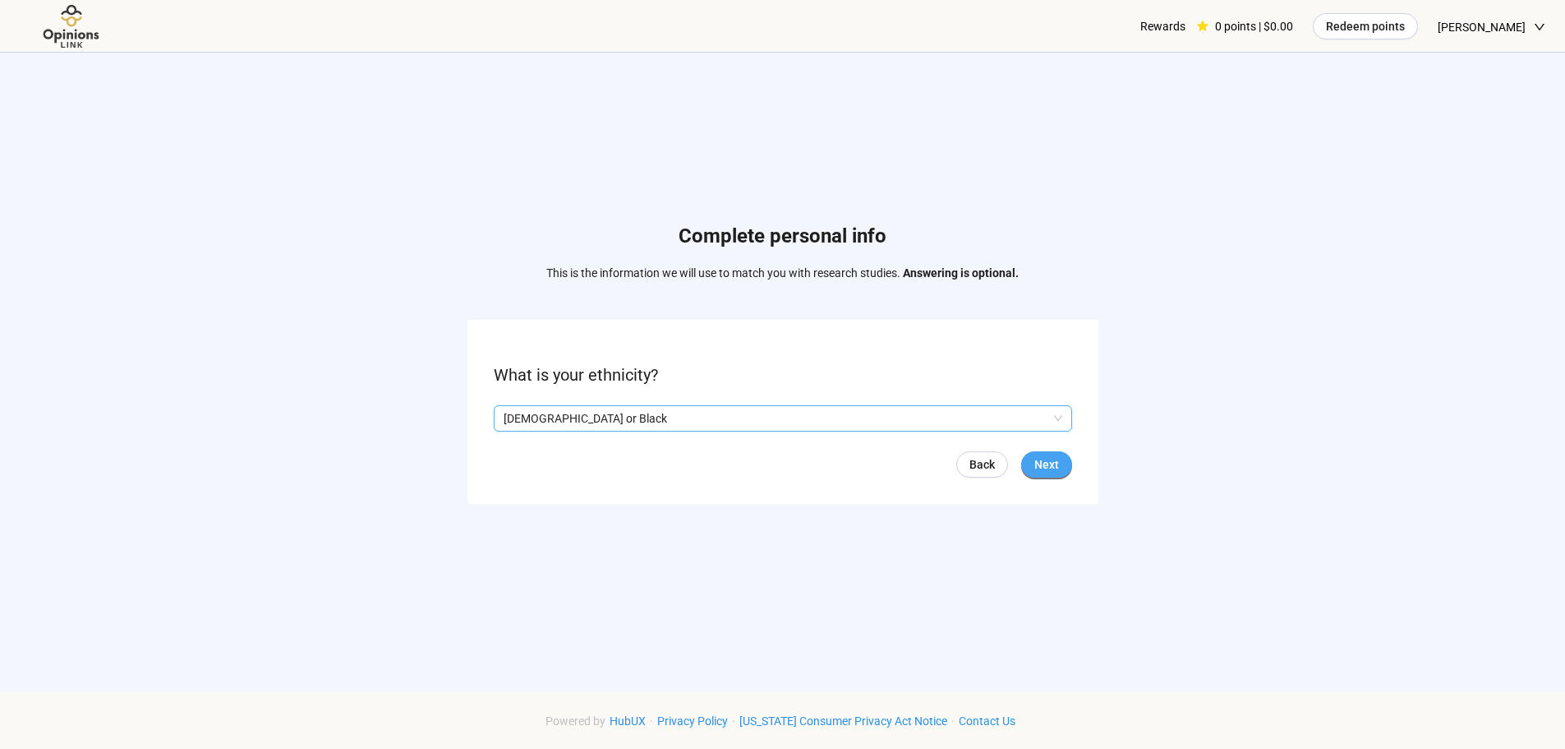
click at [1042, 457] on span "Next" at bounding box center [1047, 464] width 25 height 18
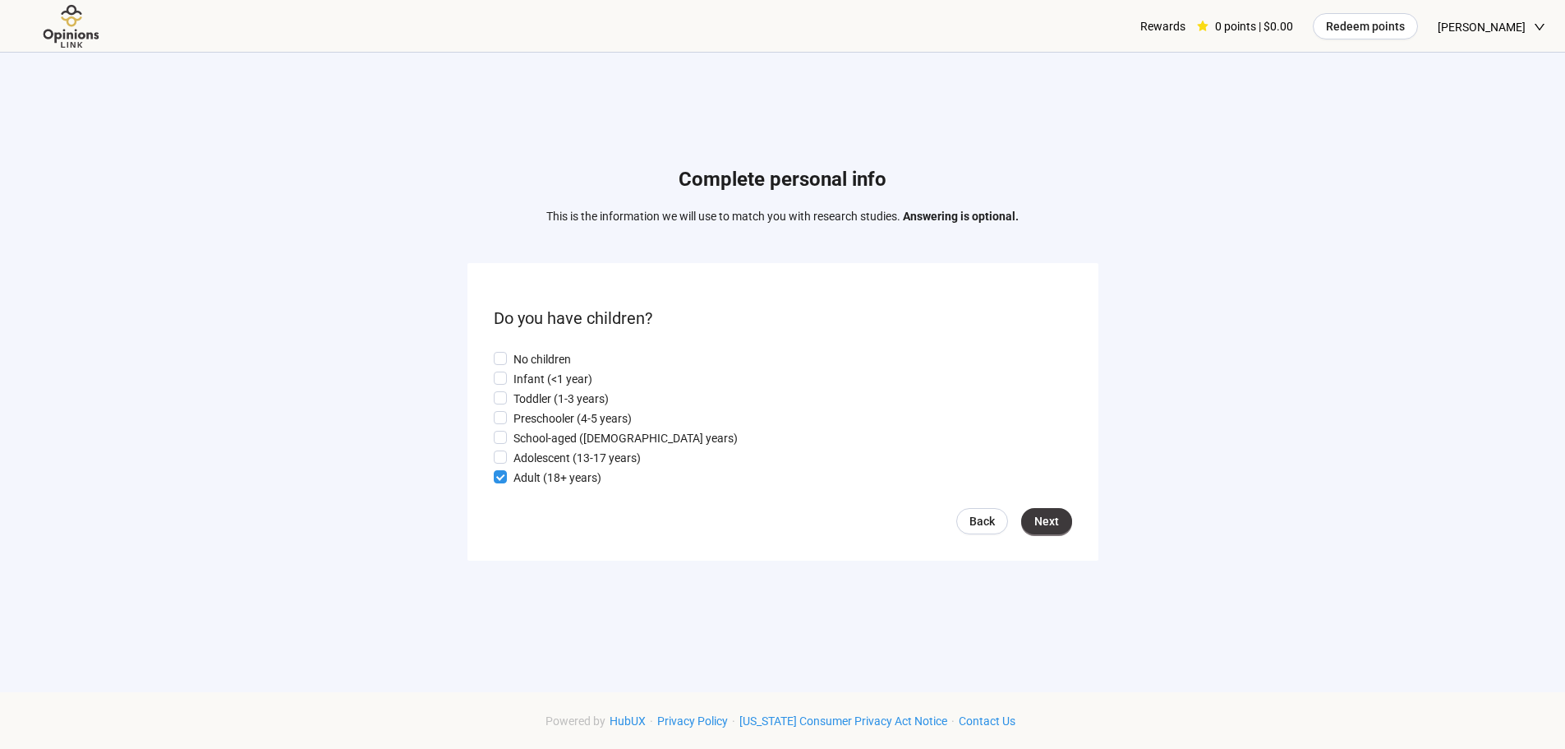
drag, startPoint x: 1040, startPoint y: 519, endPoint x: 892, endPoint y: 558, distance: 152.9
click at [1038, 520] on span "Next" at bounding box center [1047, 521] width 25 height 18
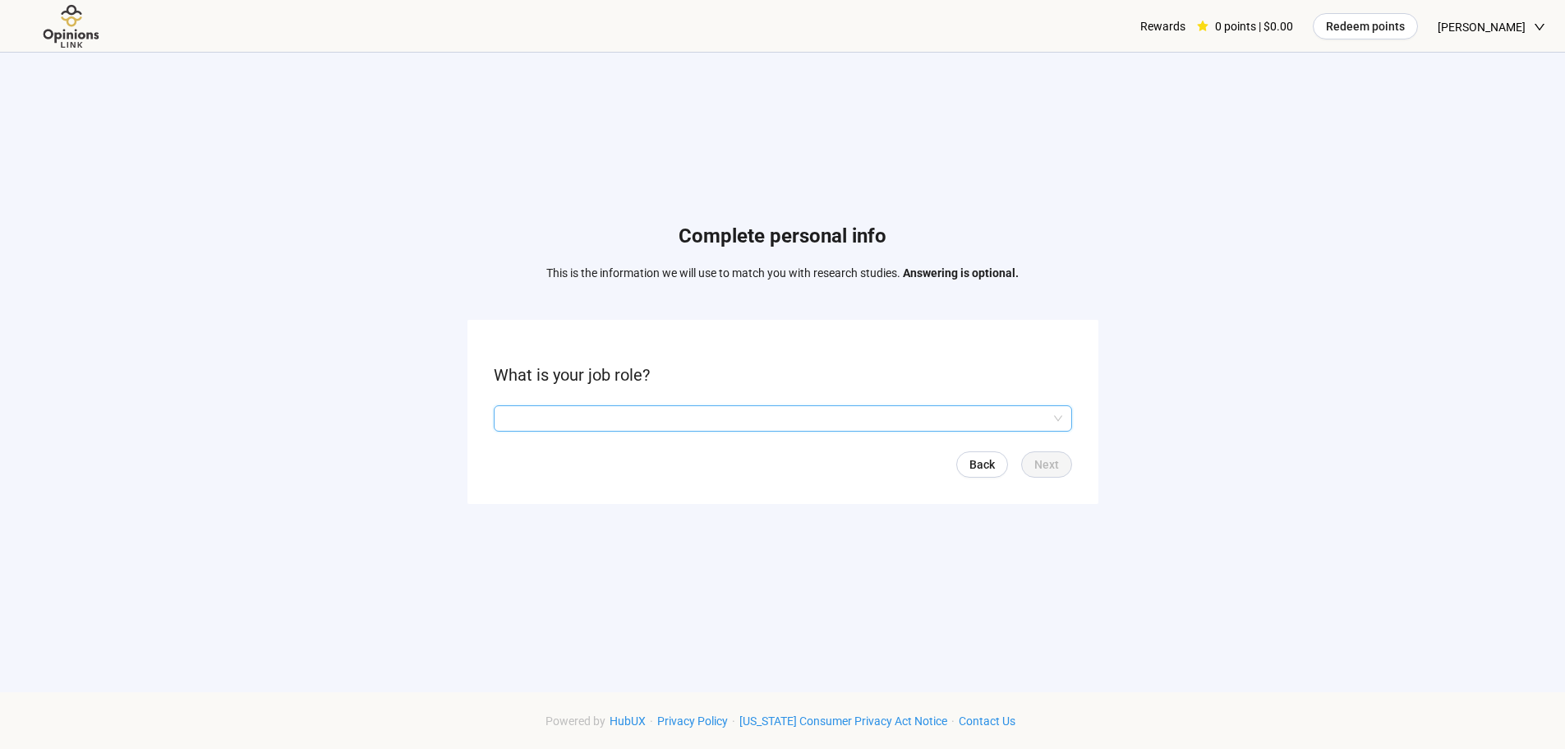
click at [544, 424] on input "search" at bounding box center [783, 418] width 559 height 25
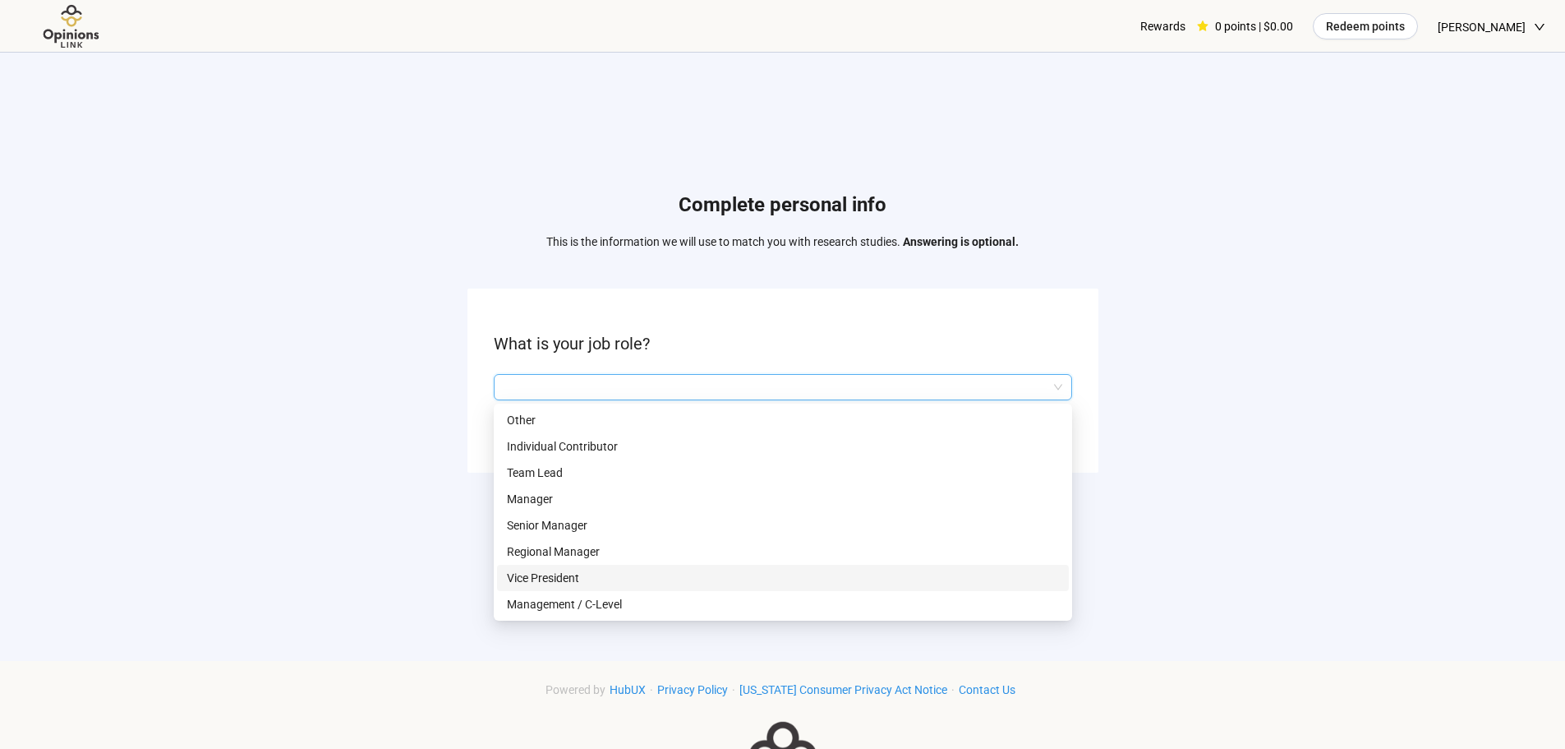
scroll to position [7, 0]
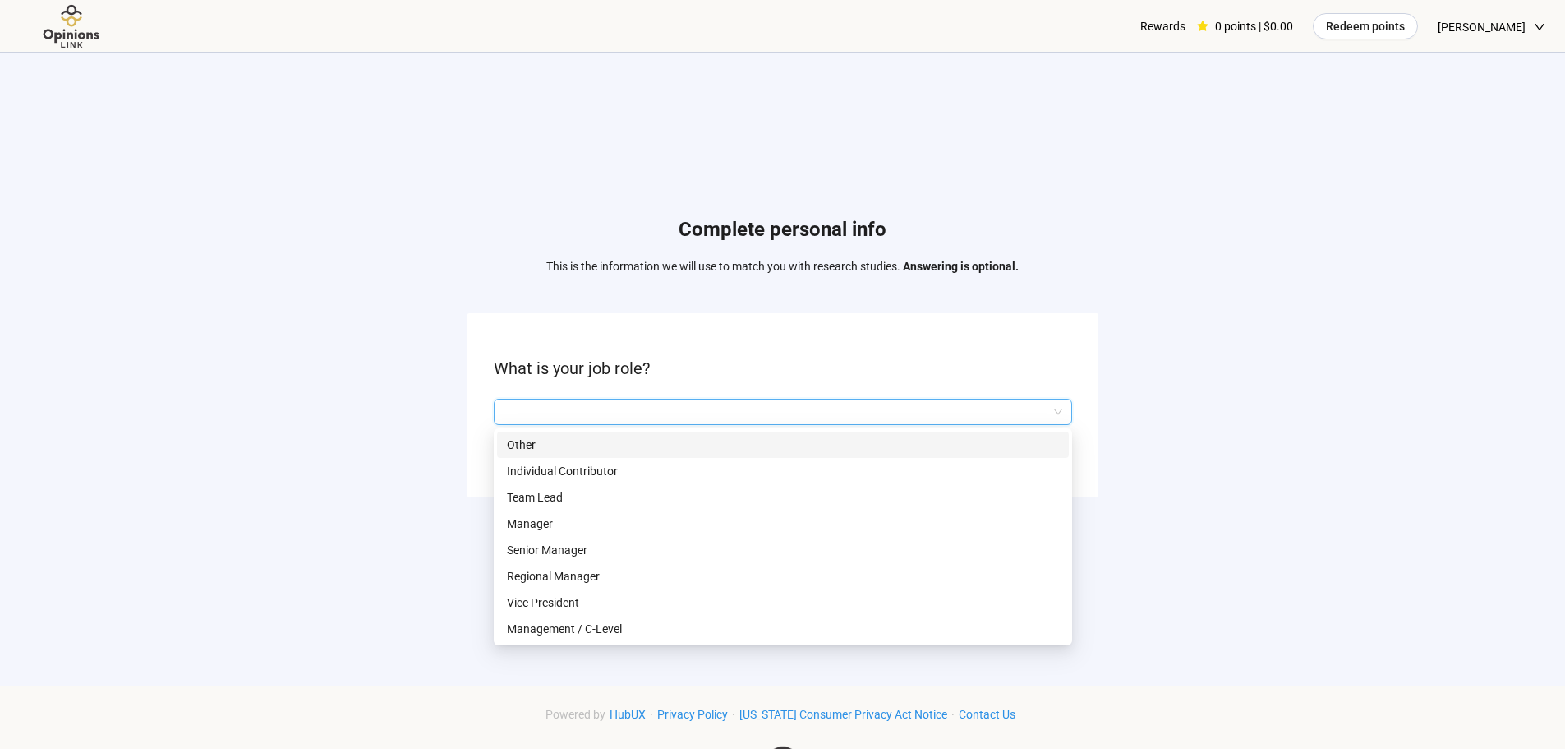
click at [514, 428] on form "What is your job role? Q2hhcmFjdGVyaXN0aWNBbnN3ZXJOb2RlOjI1ODRjYjI1LTE3ODMtNDUx…" at bounding box center [783, 404] width 631 height 183
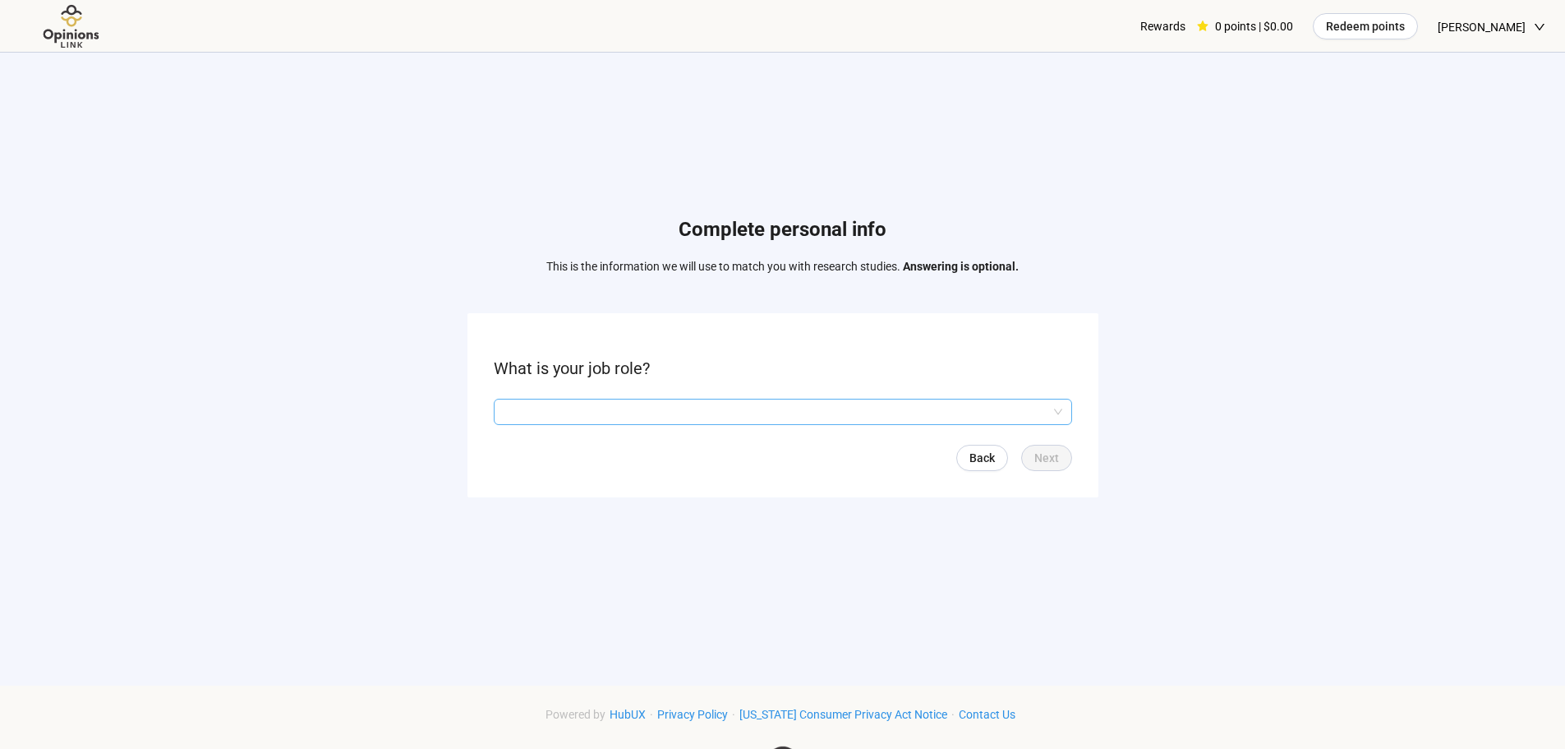
click at [587, 406] on input "search" at bounding box center [783, 411] width 559 height 25
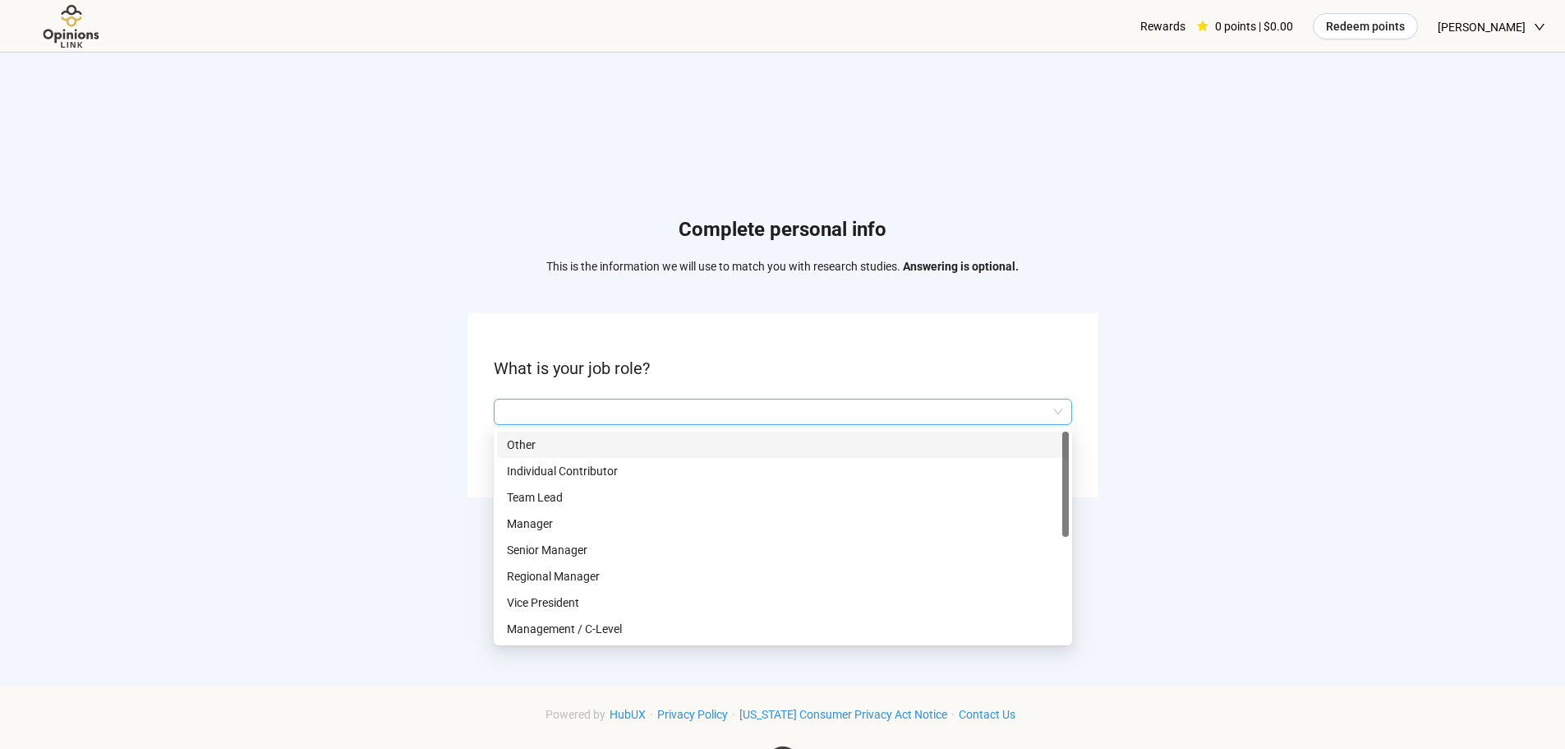
click at [537, 442] on p "Other" at bounding box center [783, 445] width 552 height 18
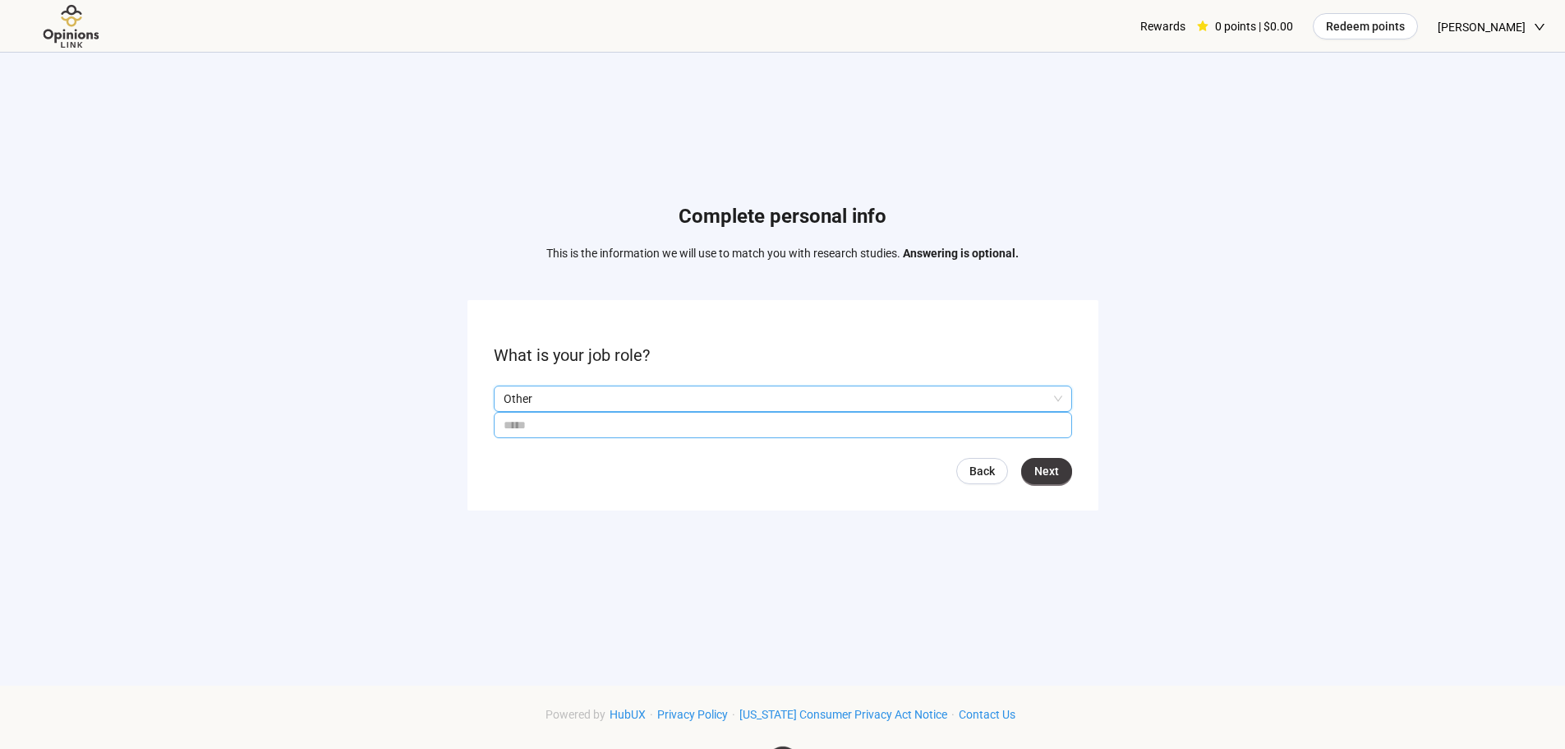
click at [580, 421] on input "text" at bounding box center [783, 425] width 578 height 26
type input "*******"
click at [1044, 463] on span "Next" at bounding box center [1047, 471] width 25 height 18
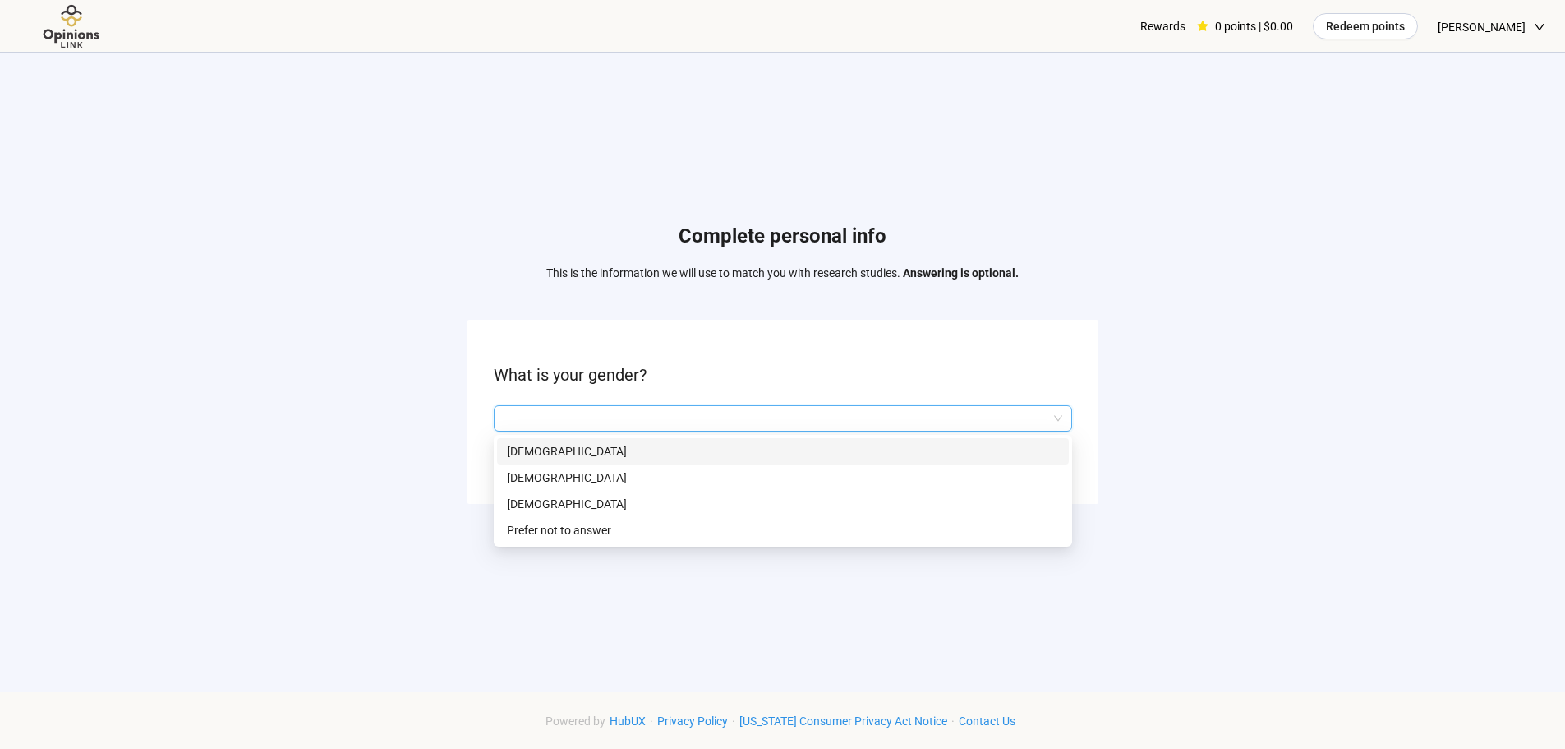
click at [838, 417] on input "search" at bounding box center [783, 418] width 559 height 25
click at [519, 472] on p "[DEMOGRAPHIC_DATA]" at bounding box center [783, 477] width 552 height 18
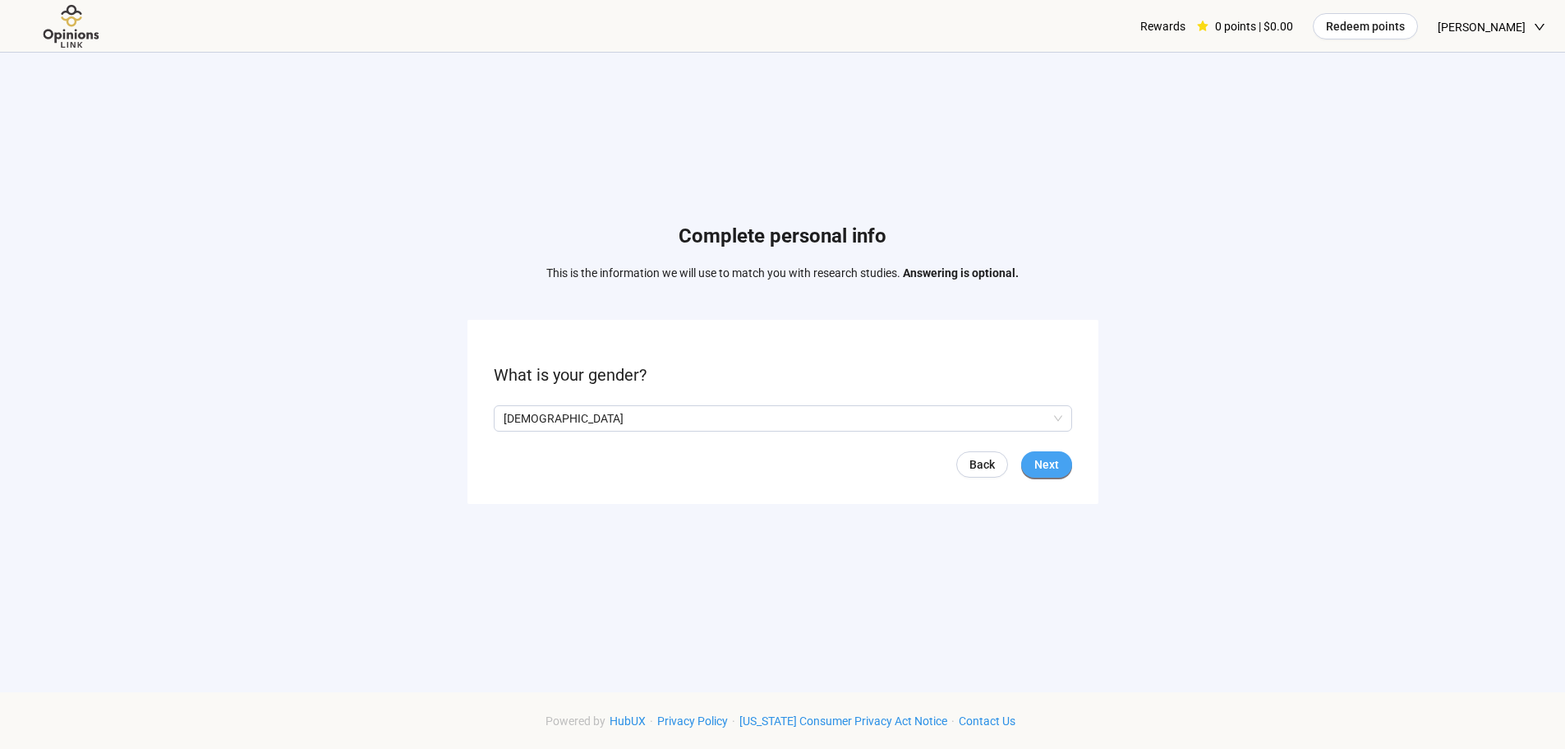
click at [1038, 466] on span "Next" at bounding box center [1047, 464] width 25 height 18
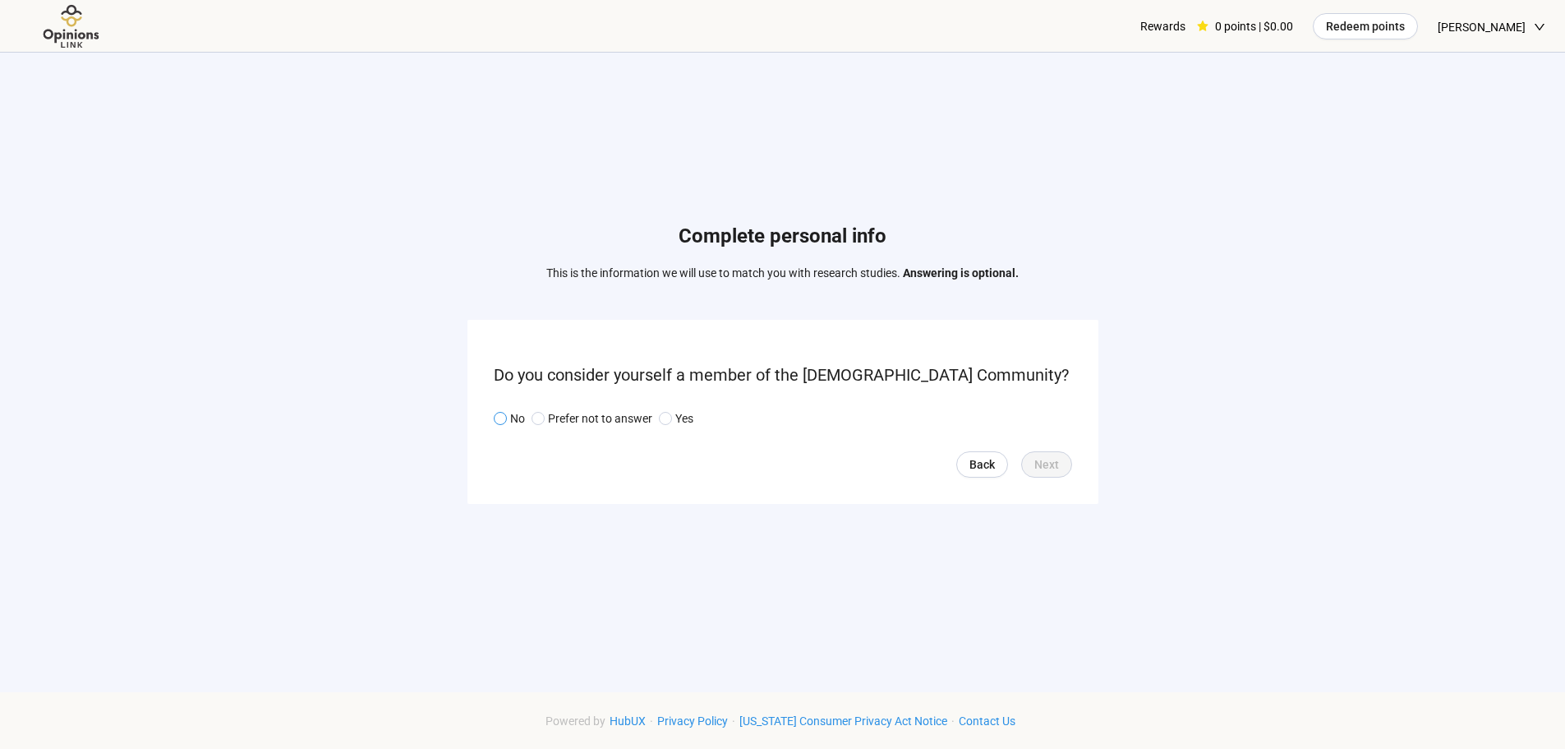
click at [495, 415] on span at bounding box center [500, 418] width 13 height 13
click at [1039, 463] on span "Next" at bounding box center [1047, 464] width 25 height 18
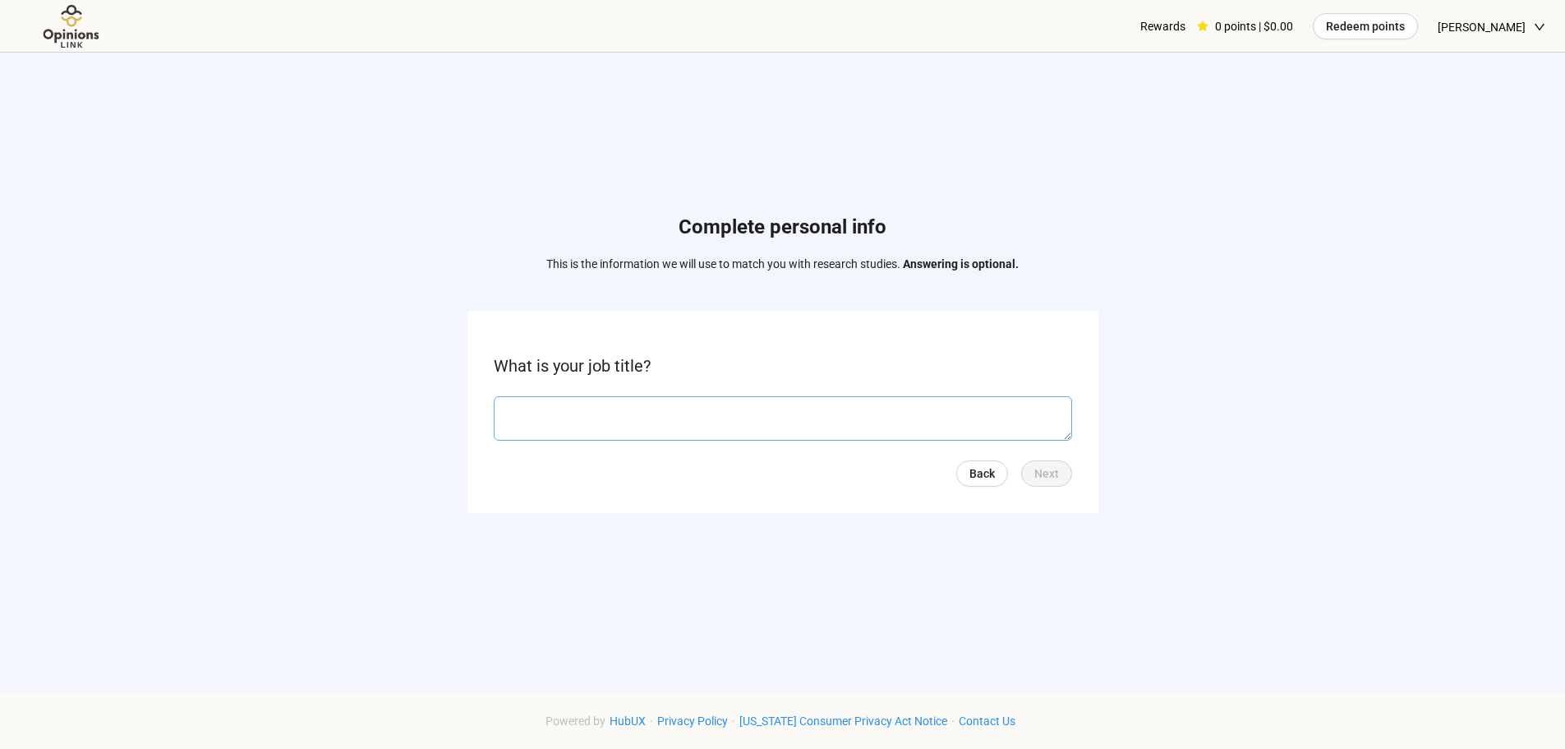
click at [534, 408] on textarea at bounding box center [783, 418] width 578 height 44
type textarea "*******"
click at [1043, 475] on span "Next" at bounding box center [1047, 473] width 25 height 18
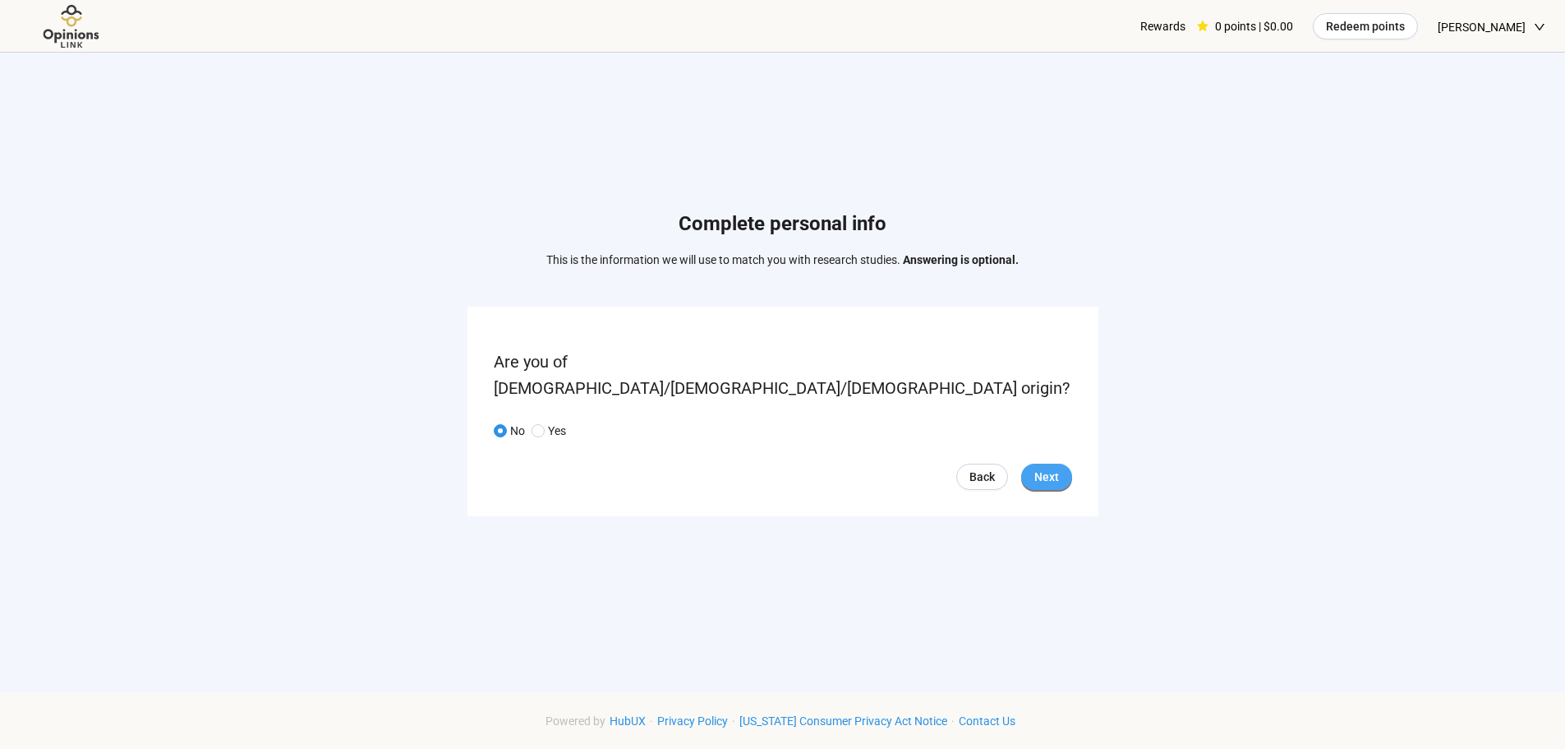
click at [1047, 468] on span "Next" at bounding box center [1047, 477] width 25 height 18
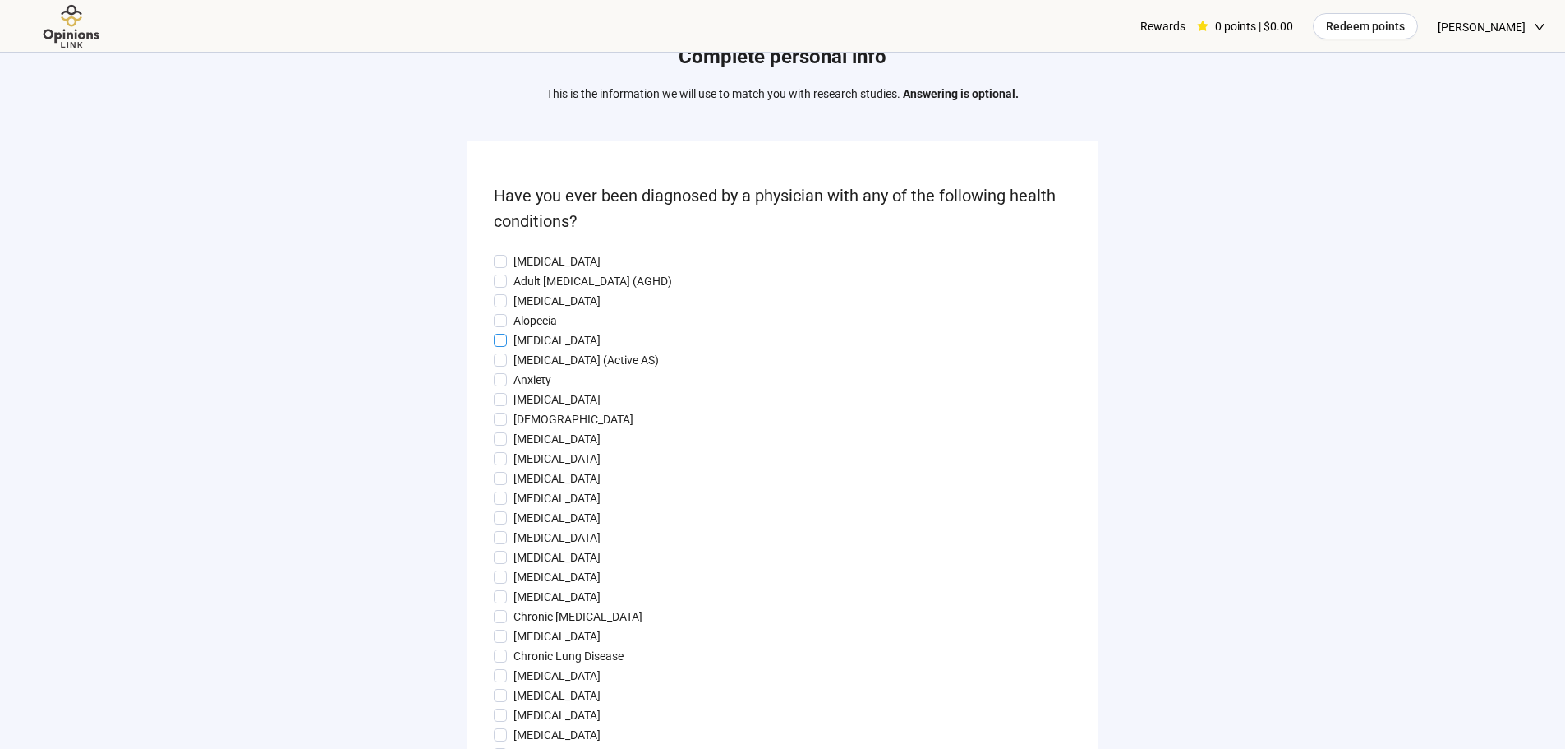
scroll to position [82, 0]
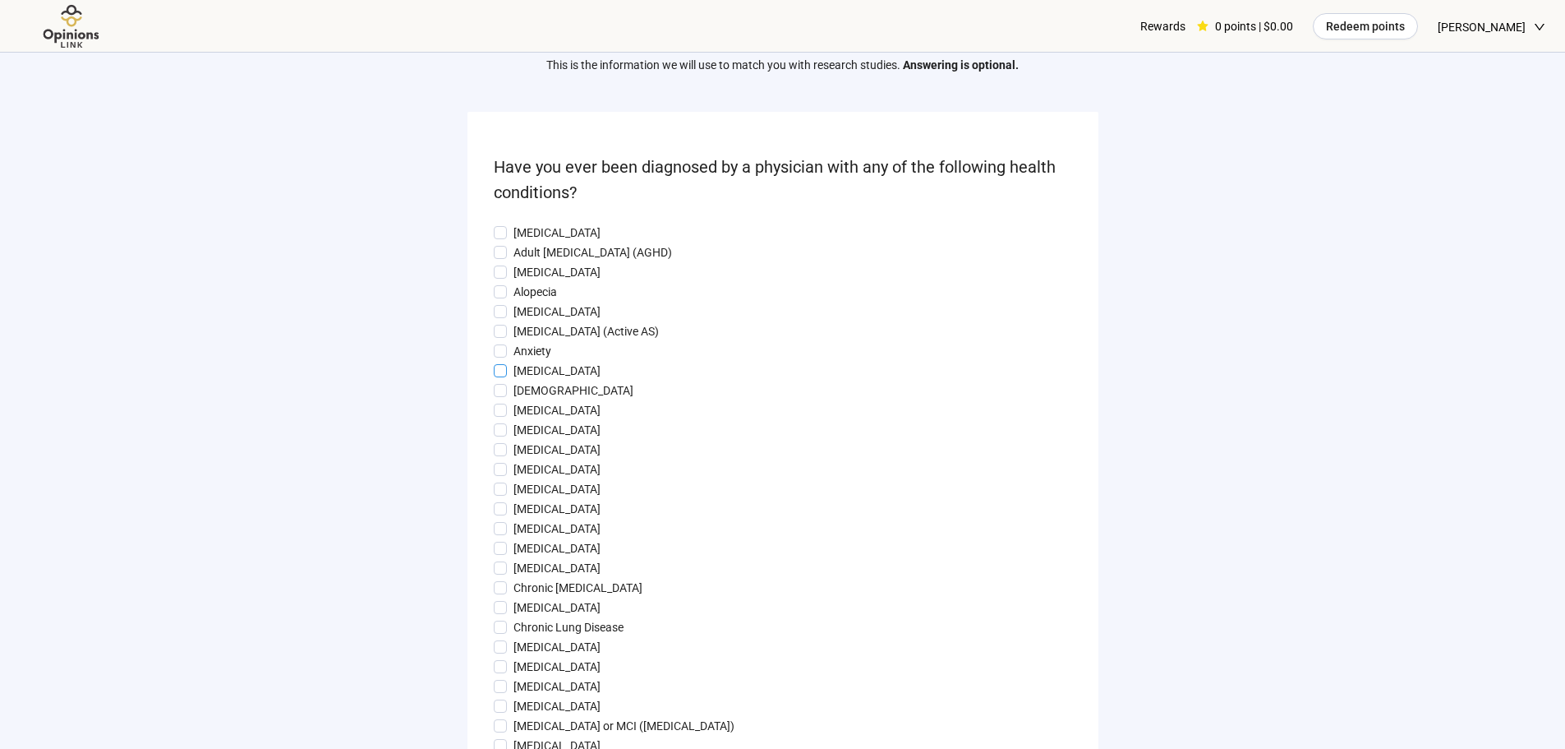
click at [495, 372] on span at bounding box center [500, 370] width 13 height 13
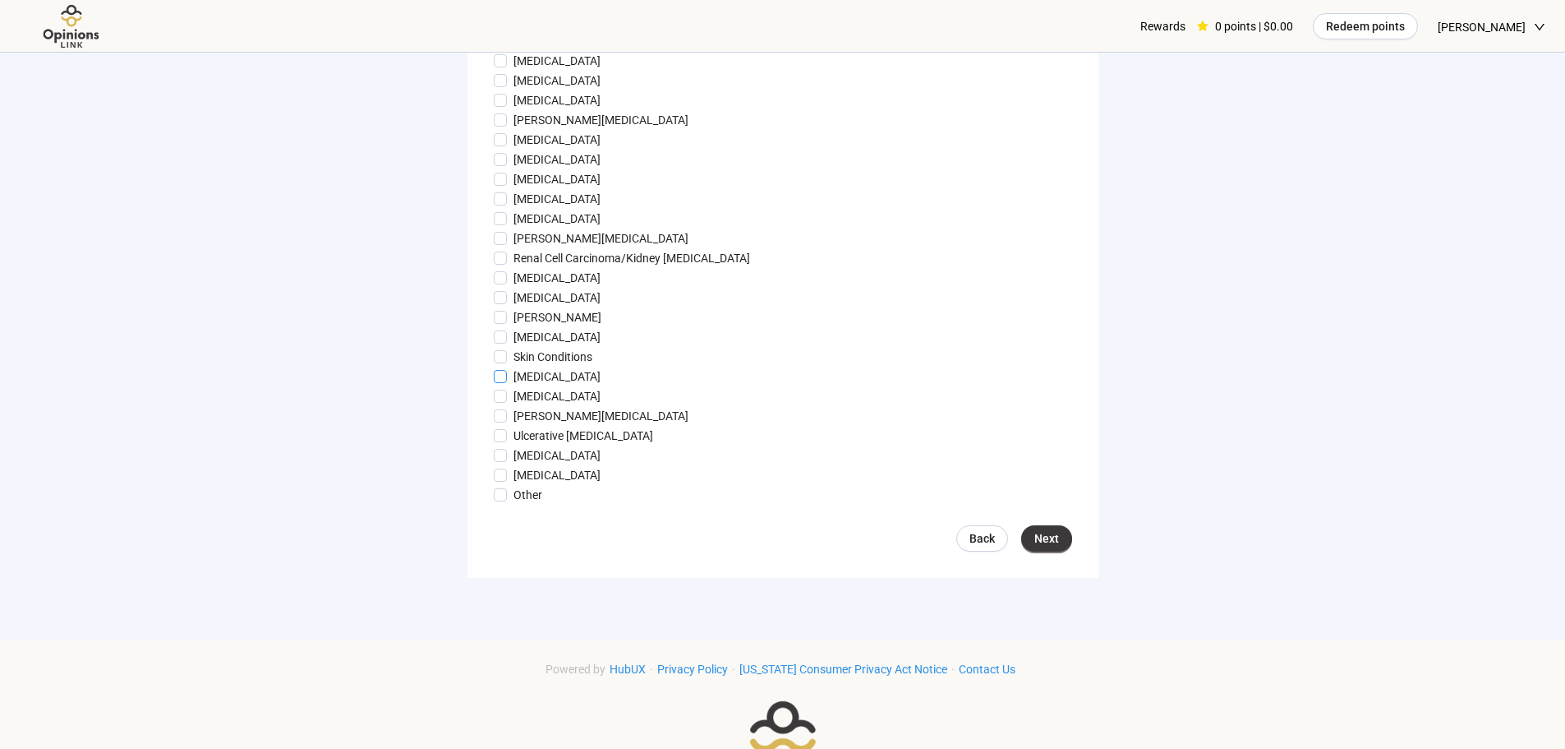
scroll to position [1643, 0]
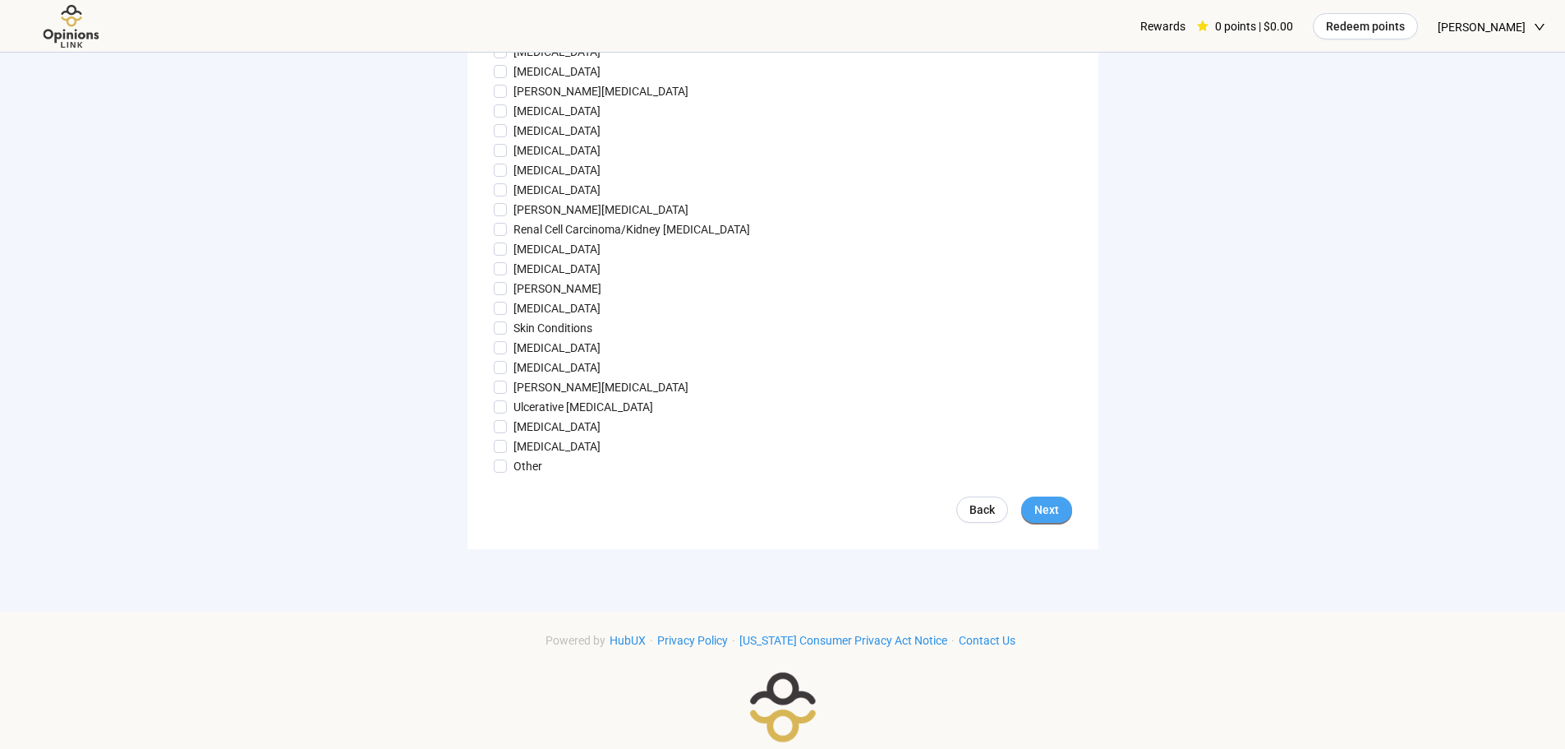
click at [1042, 519] on span "Next" at bounding box center [1047, 509] width 25 height 18
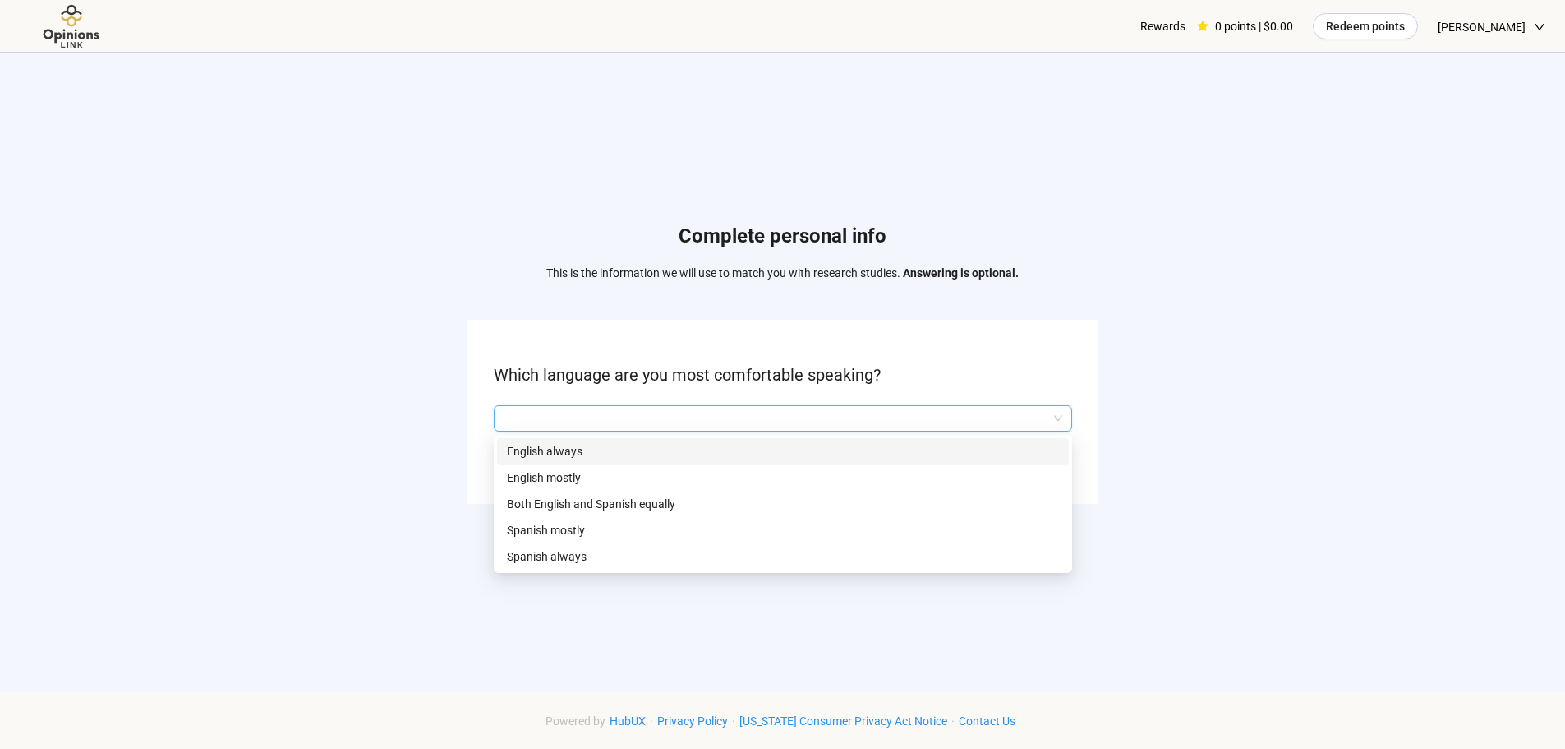
click at [663, 421] on input "search" at bounding box center [783, 418] width 559 height 25
click at [549, 447] on p "English always" at bounding box center [783, 451] width 552 height 18
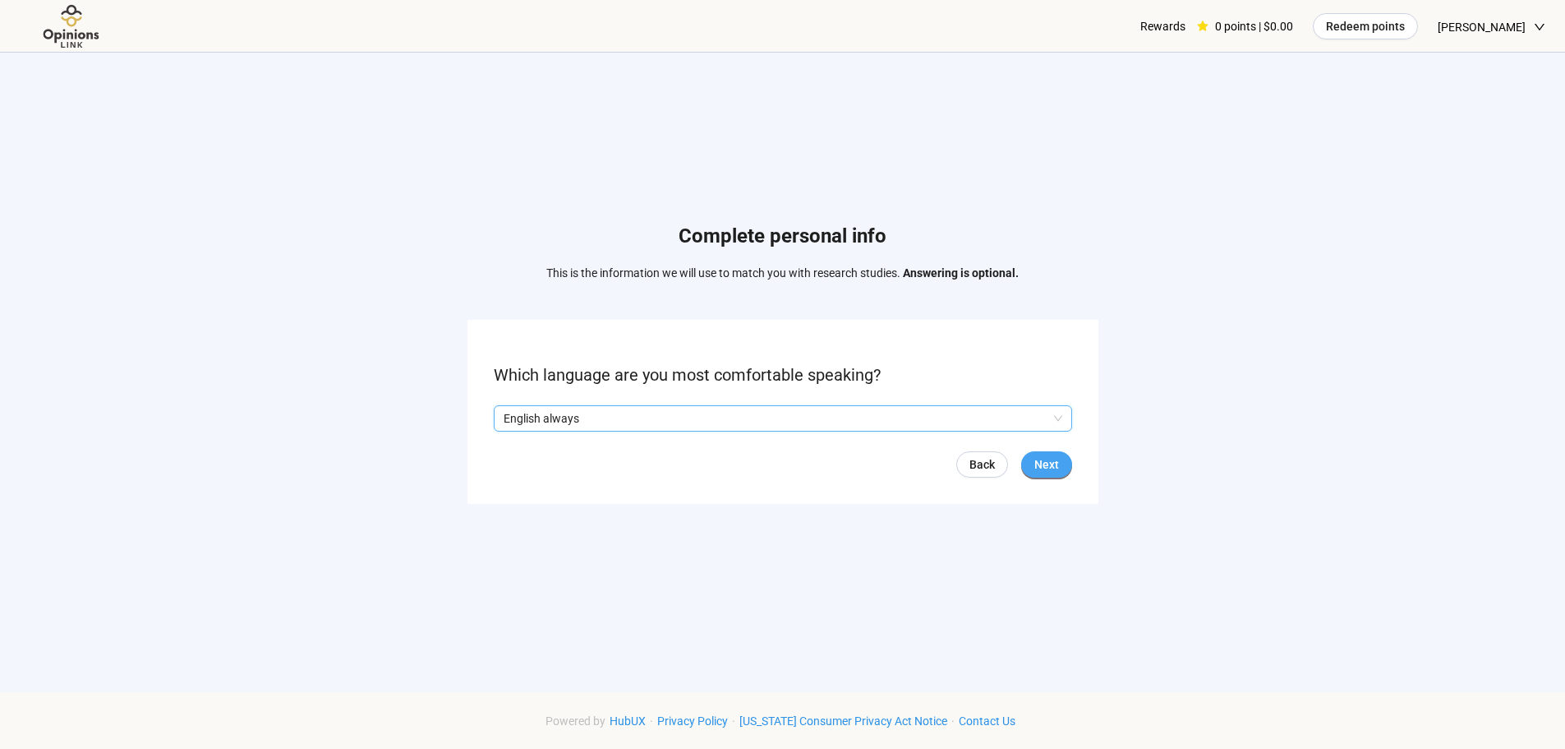
click at [1041, 460] on span "Next" at bounding box center [1047, 464] width 25 height 18
click at [1047, 465] on span "Next" at bounding box center [1047, 464] width 25 height 18
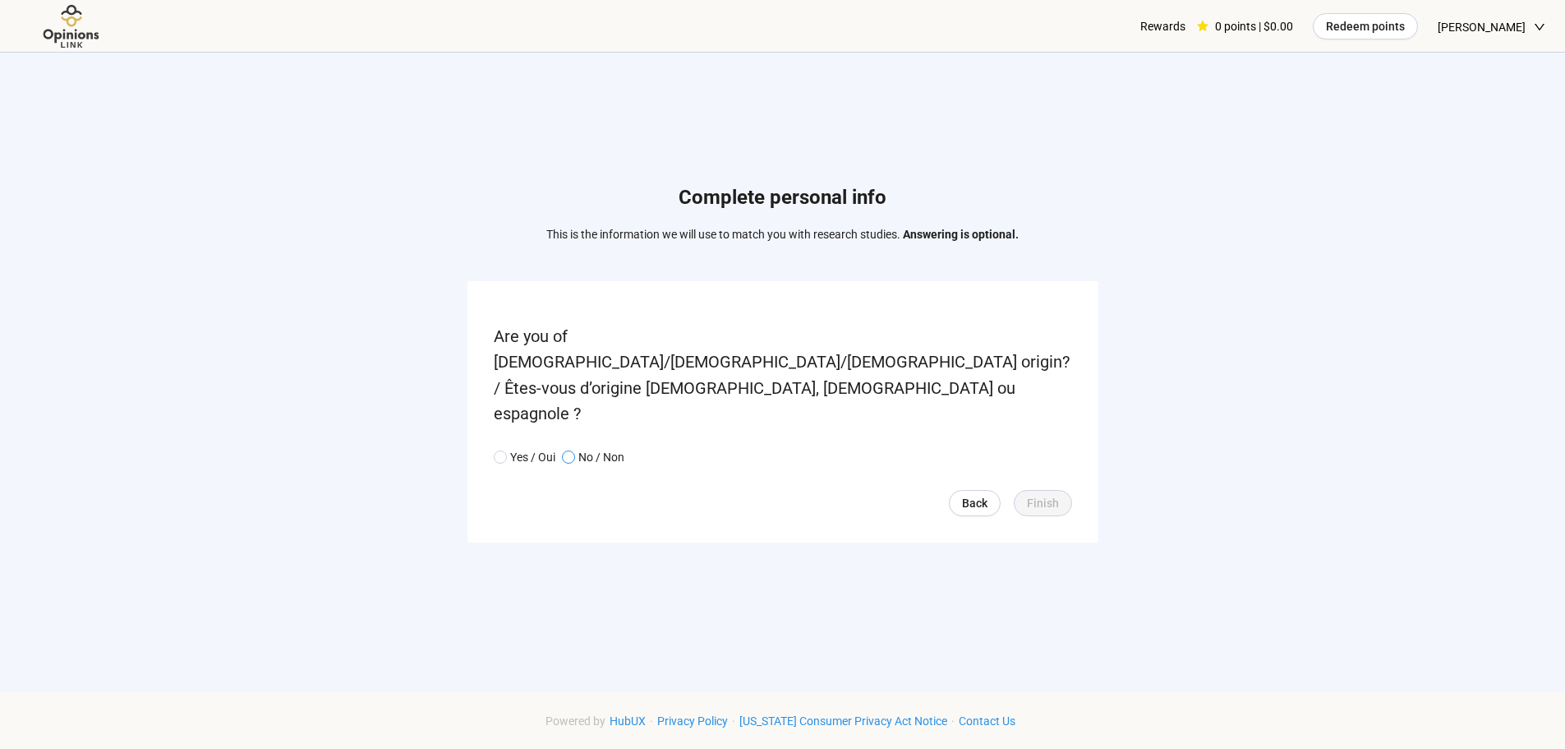
click at [565, 450] on span at bounding box center [568, 456] width 13 height 13
click at [1049, 494] on span "Finish" at bounding box center [1043, 503] width 32 height 18
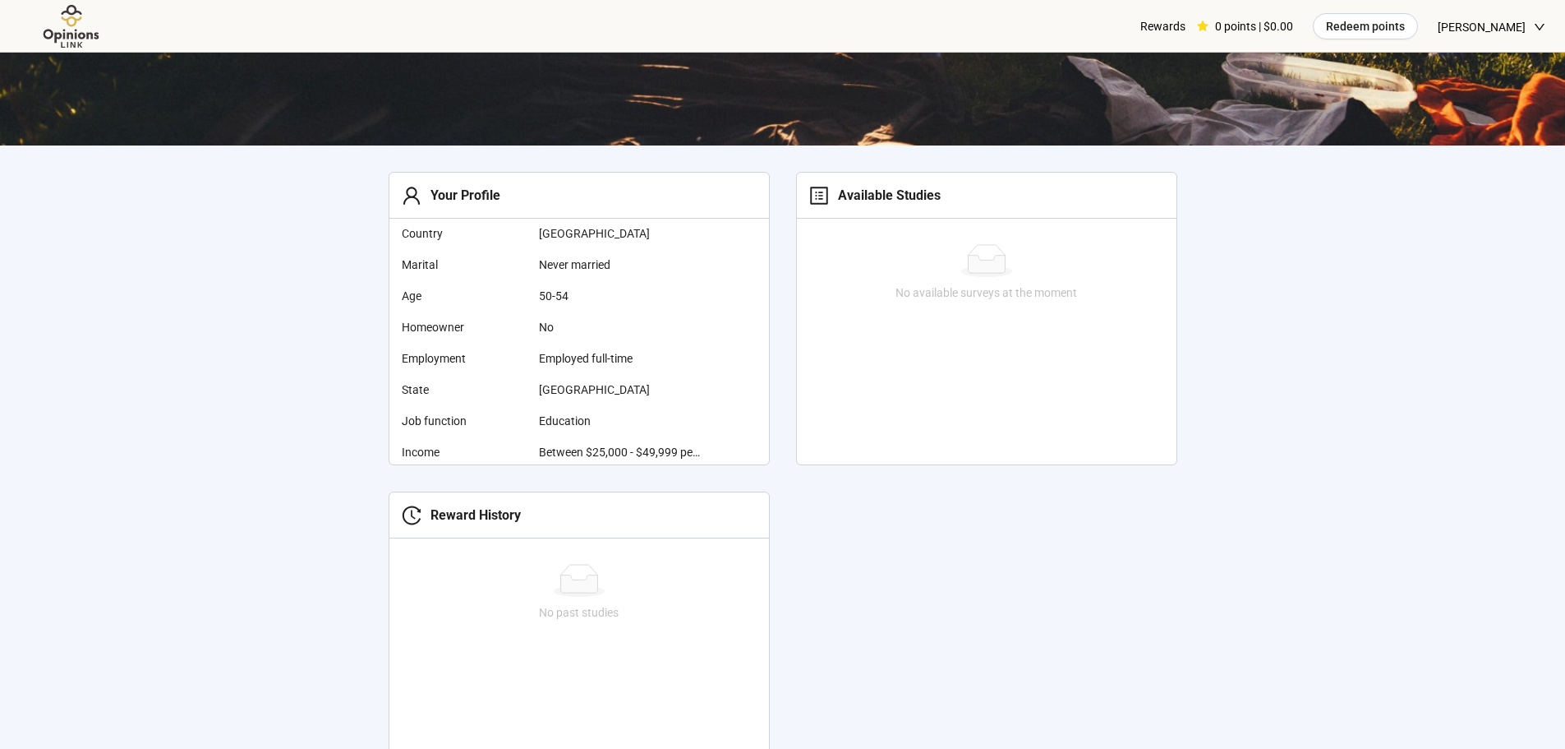
scroll to position [657, 0]
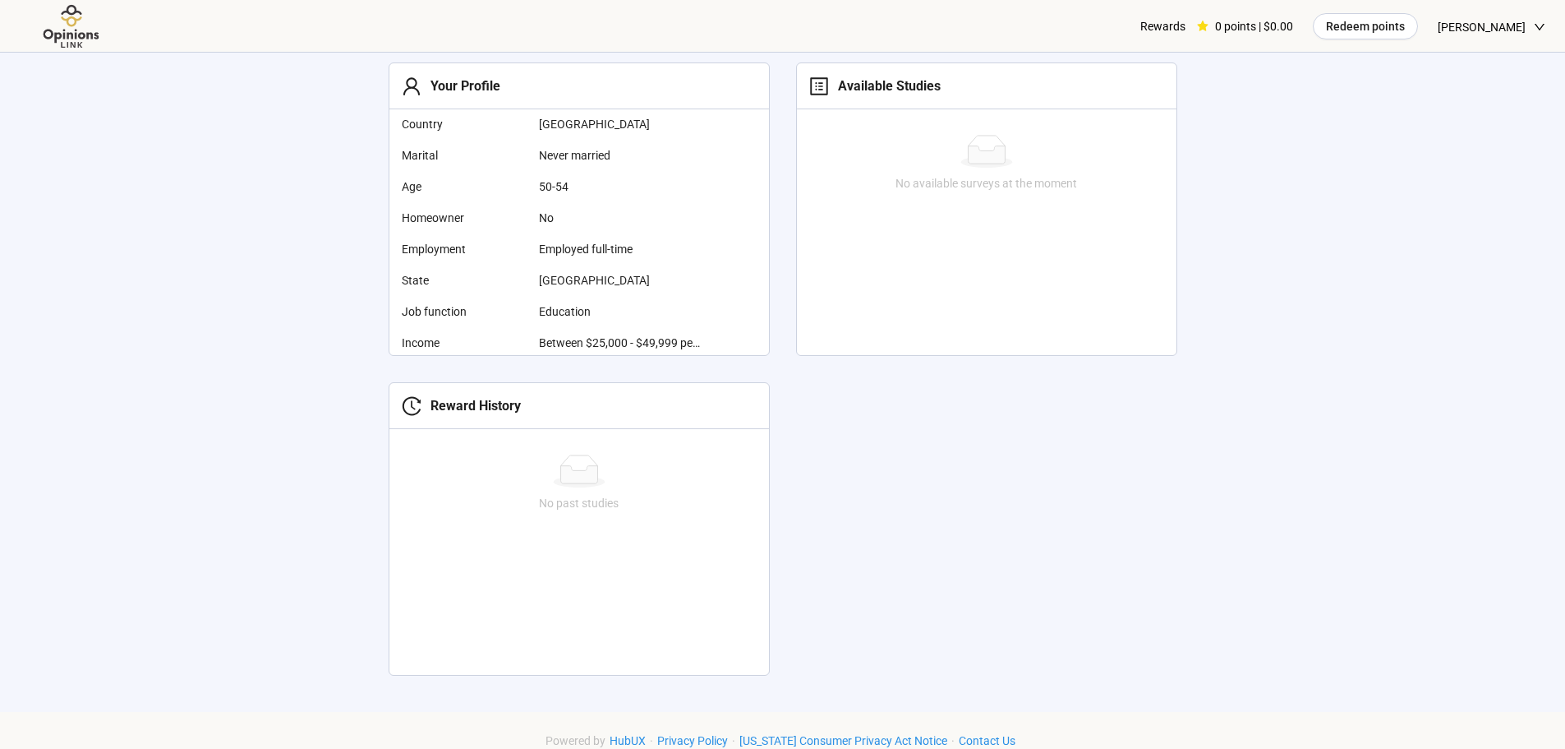
click at [814, 90] on icon "profile" at bounding box center [819, 86] width 20 height 20
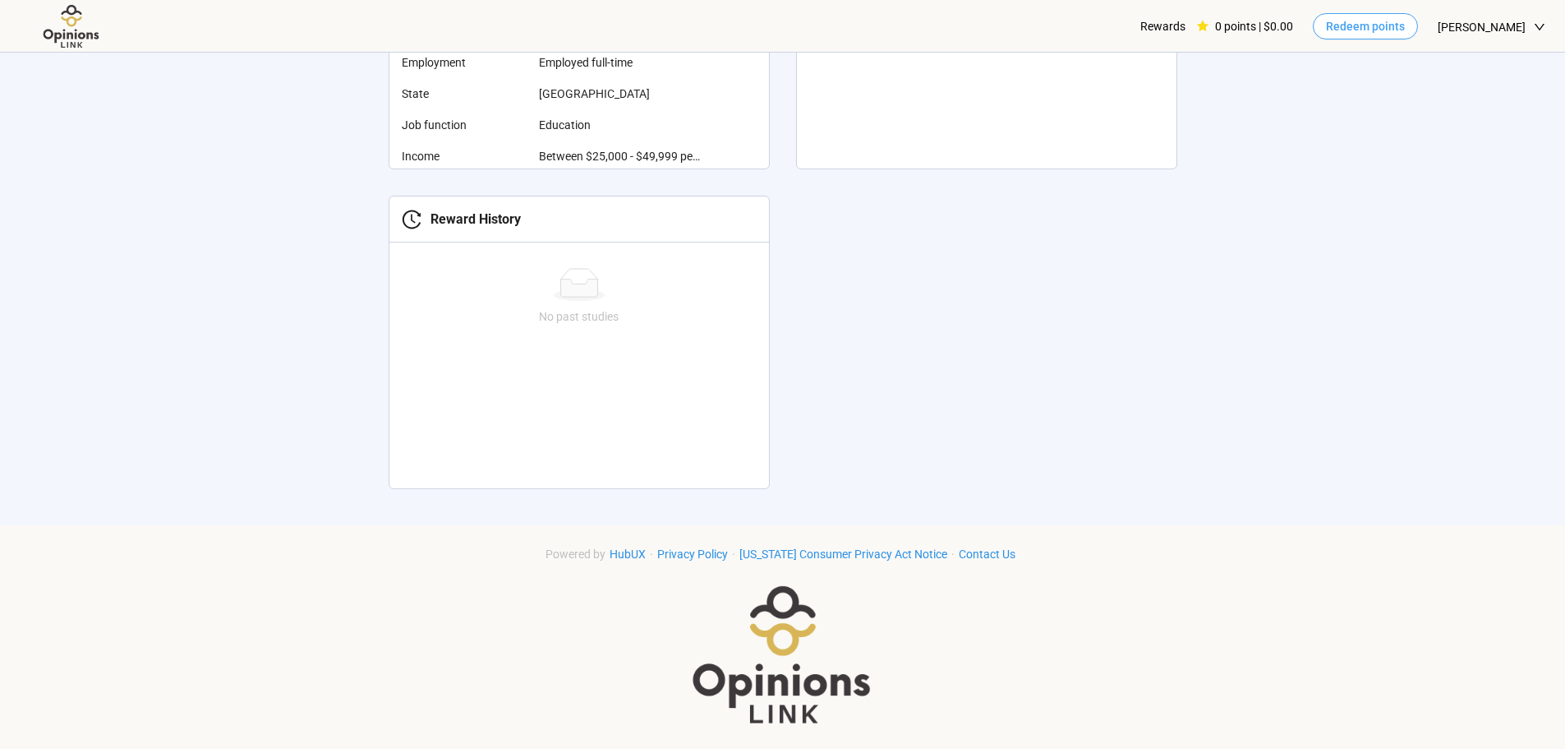
scroll to position [849, 0]
click at [1186, 24] on div "Rewards" at bounding box center [1163, 26] width 45 height 53
click at [1374, 13] on button "Redeem points" at bounding box center [1365, 26] width 105 height 26
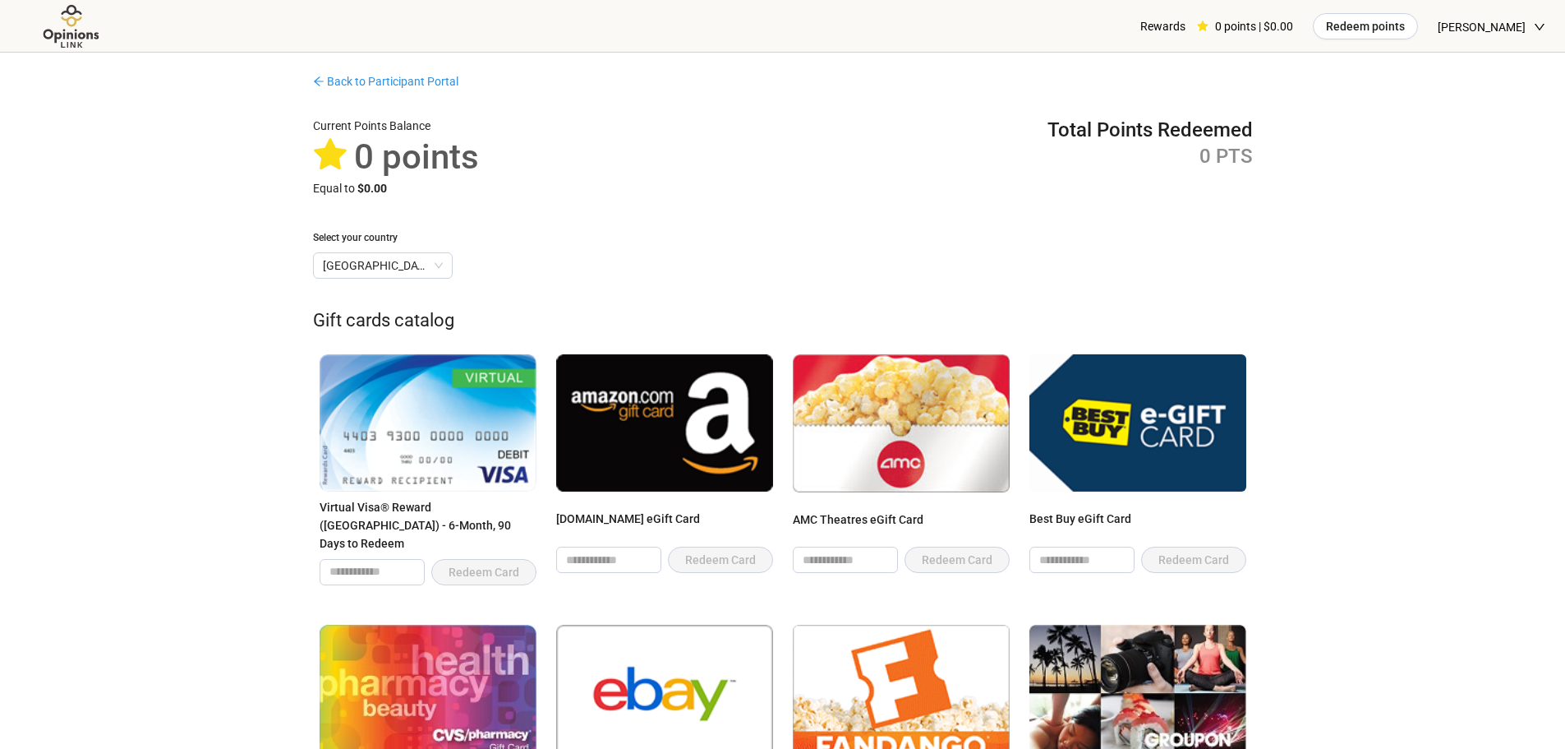
click at [1489, 30] on span "[PERSON_NAME]" at bounding box center [1482, 27] width 88 height 53
click at [1489, 29] on span "[PERSON_NAME]" at bounding box center [1482, 27] width 88 height 53
